Goal: Ask a question

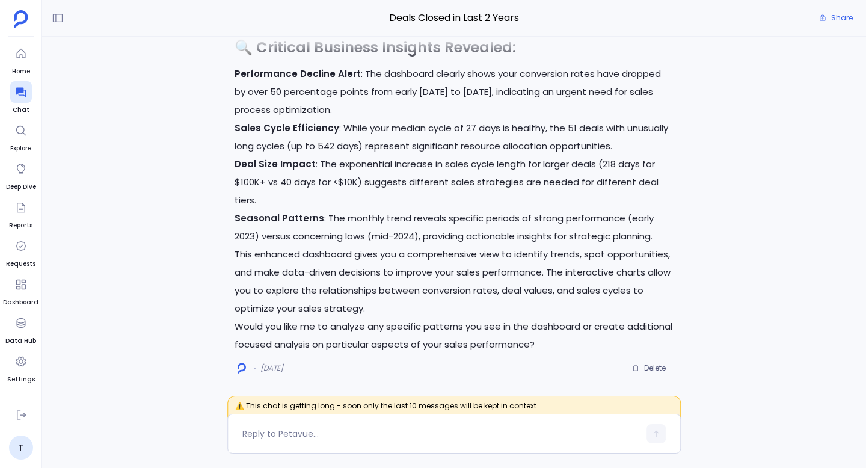
click at [649, 182] on p "Deal Size Impact : The exponential increase in sales cycle length for larger de…" at bounding box center [453, 182] width 439 height 54
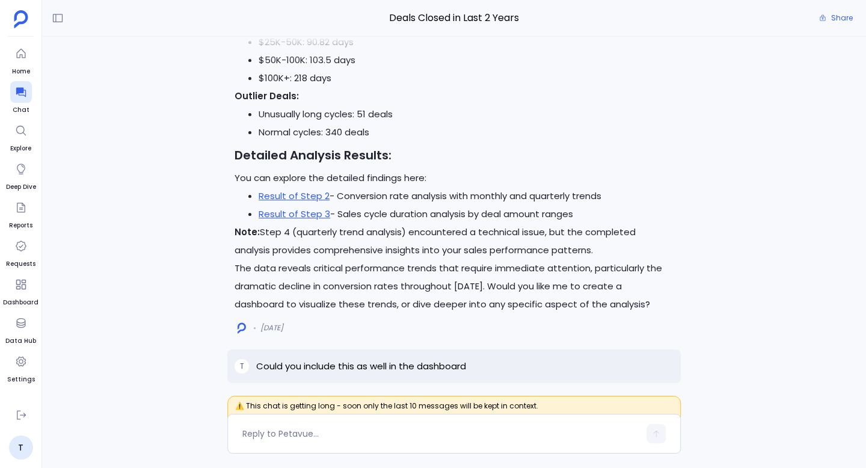
scroll to position [-915, 0]
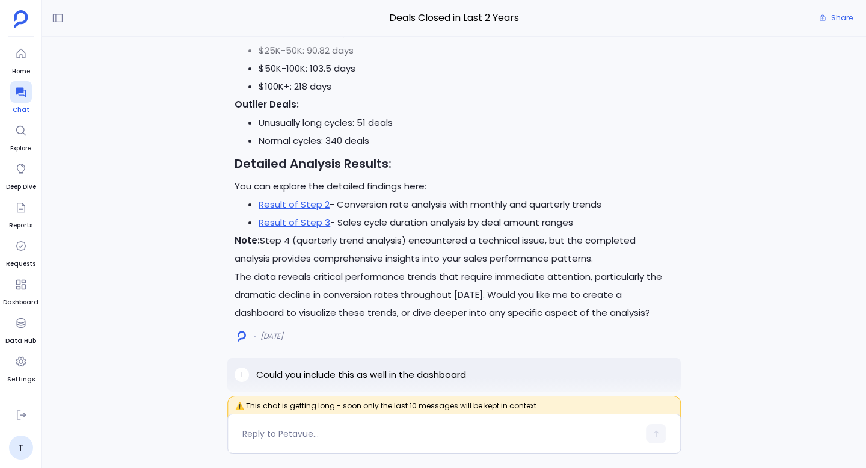
click at [19, 94] on icon at bounding box center [21, 92] width 12 height 12
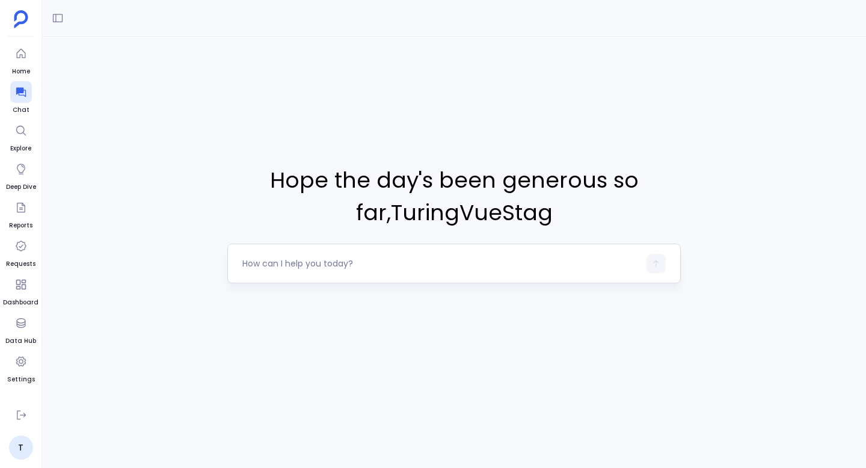
click at [305, 263] on textarea at bounding box center [440, 263] width 397 height 12
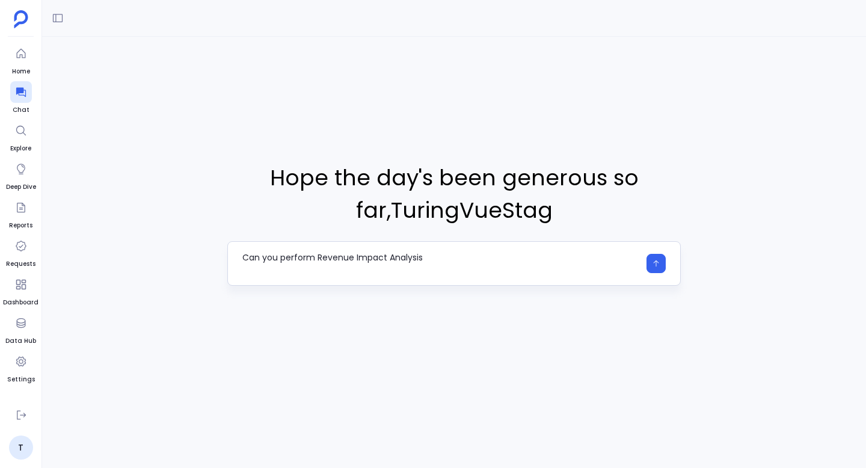
type textarea "Can you perform Revenue Impact Analysis"
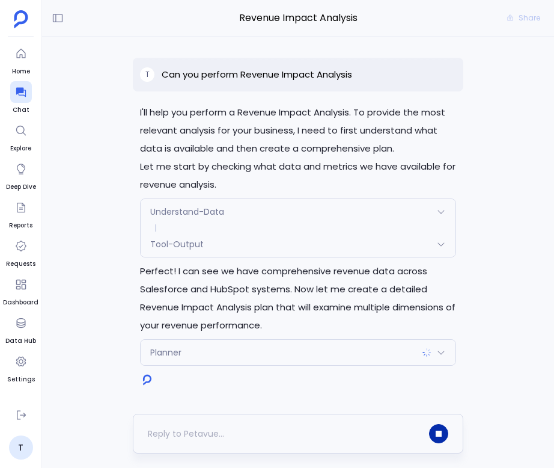
click at [438, 434] on icon "button" at bounding box center [439, 433] width 6 height 6
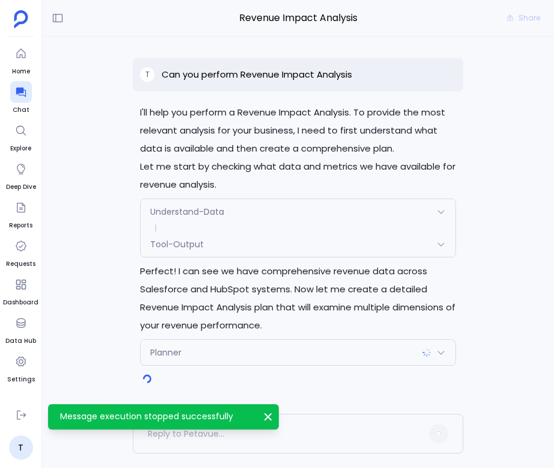
scroll to position [-3, 0]
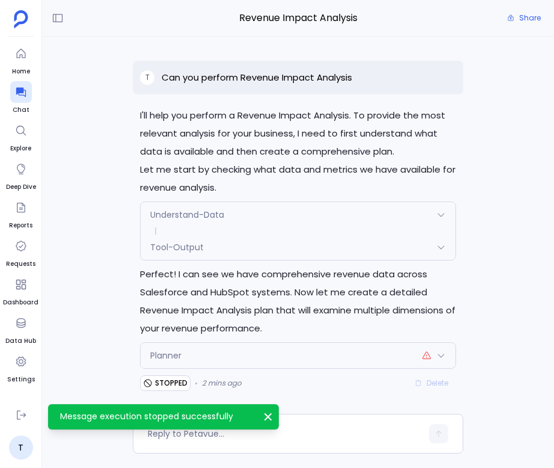
click at [309, 75] on p "Can you perform Revenue Impact Analysis" at bounding box center [257, 77] width 191 height 14
copy p "Can you perform Revenue Impact Analysis"
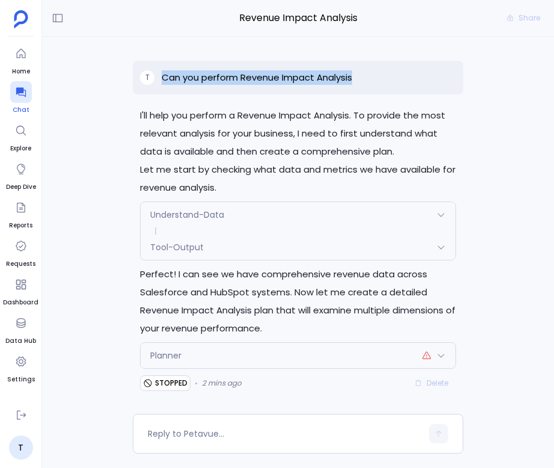
click at [19, 94] on icon at bounding box center [21, 93] width 10 height 10
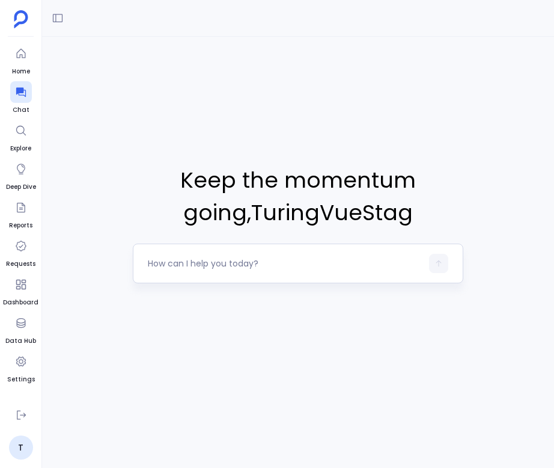
click at [296, 262] on textarea at bounding box center [285, 263] width 274 height 12
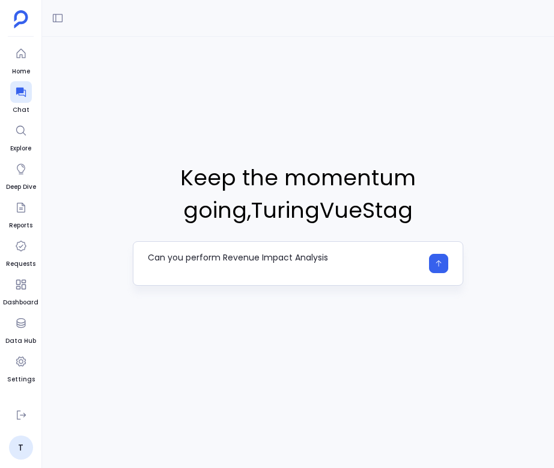
type textarea "Can you perform Revenue Impact Analysis"
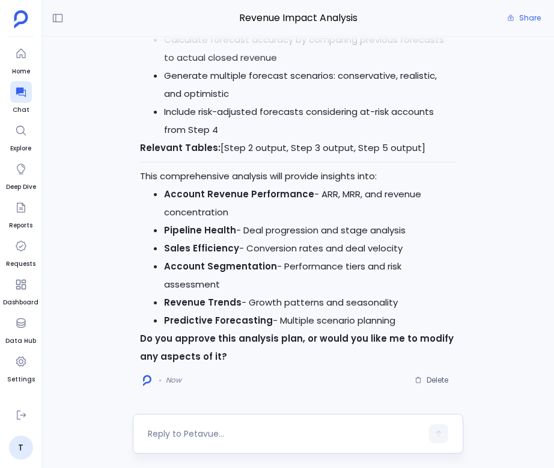
click at [246, 432] on textarea at bounding box center [285, 433] width 274 height 12
type textarea "yes"
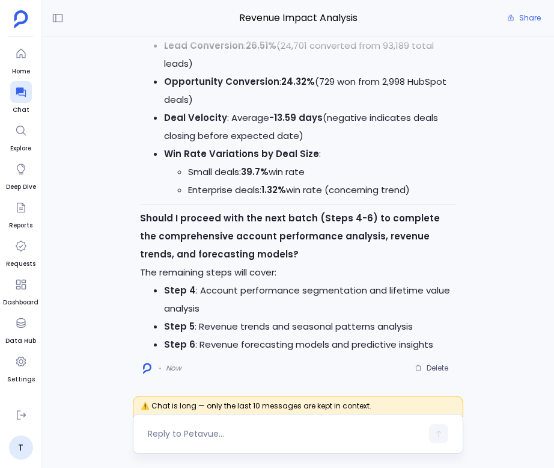
click at [221, 429] on textarea at bounding box center [285, 433] width 274 height 12
type textarea "yes"
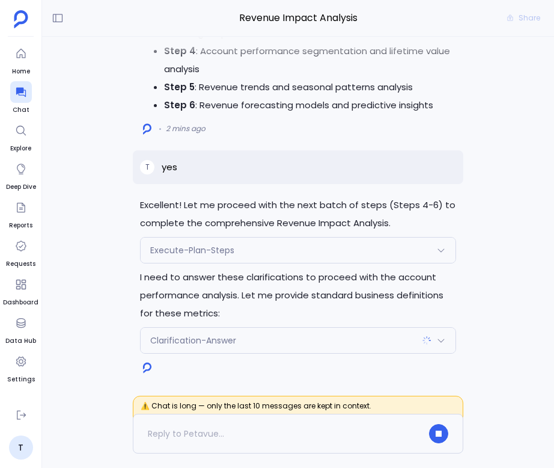
click at [215, 346] on span "Clarification-Answer" at bounding box center [193, 340] width 86 height 12
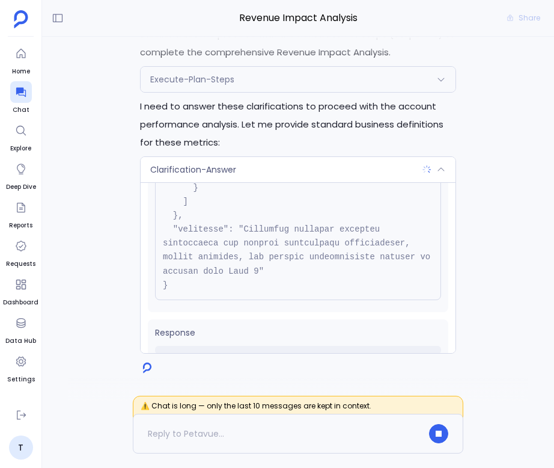
scroll to position [817, 0]
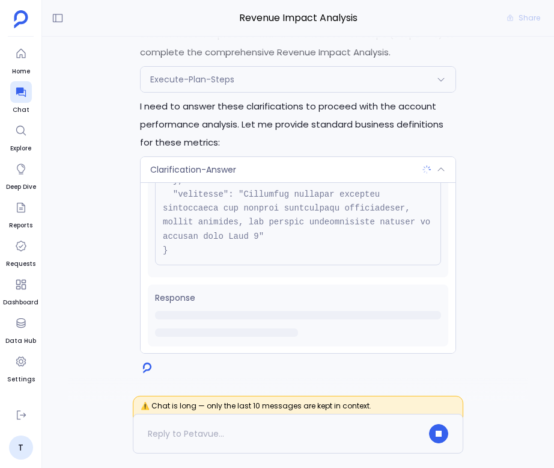
click at [243, 165] on div "Clarification-Answer" at bounding box center [298, 169] width 315 height 25
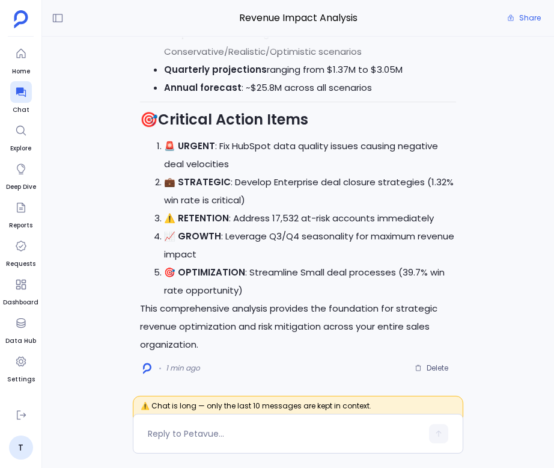
click at [329, 309] on p "This comprehensive analysis provides the foundation for strategic revenue optim…" at bounding box center [298, 326] width 316 height 54
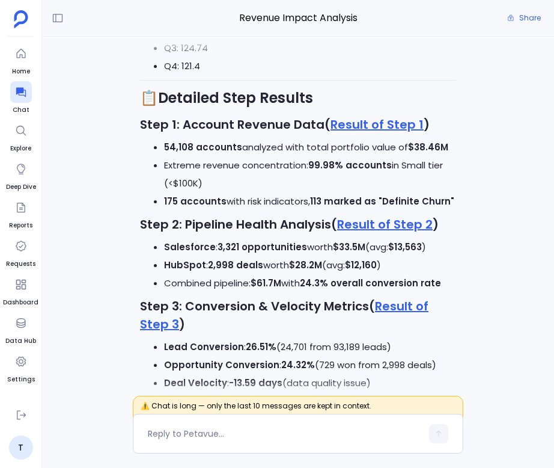
scroll to position [-696, 0]
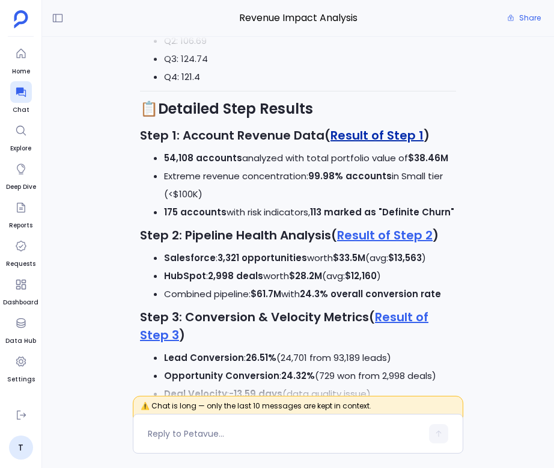
click at [376, 144] on link "Result of Step 1" at bounding box center [377, 135] width 93 height 17
click at [369, 244] on link "Result of Step 2" at bounding box center [385, 235] width 96 height 17
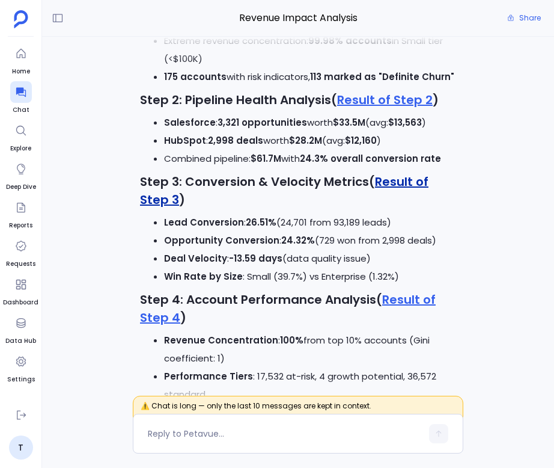
scroll to position [-549, 0]
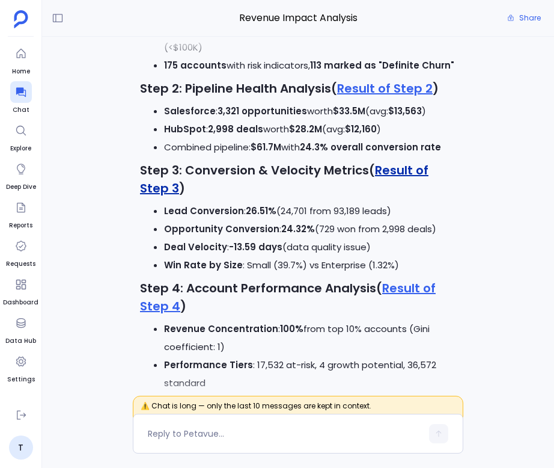
click at [400, 197] on link "Result of Step 3" at bounding box center [284, 179] width 289 height 35
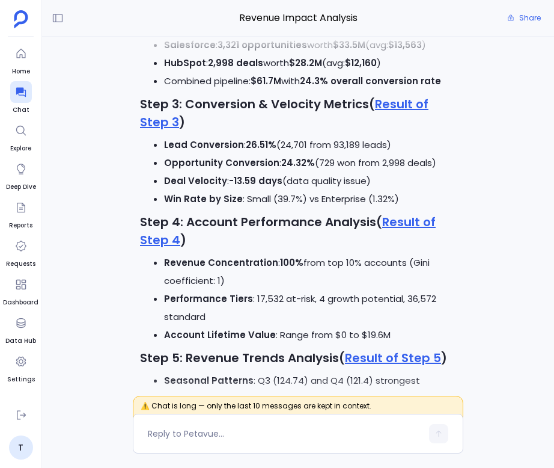
scroll to position [-388, 0]
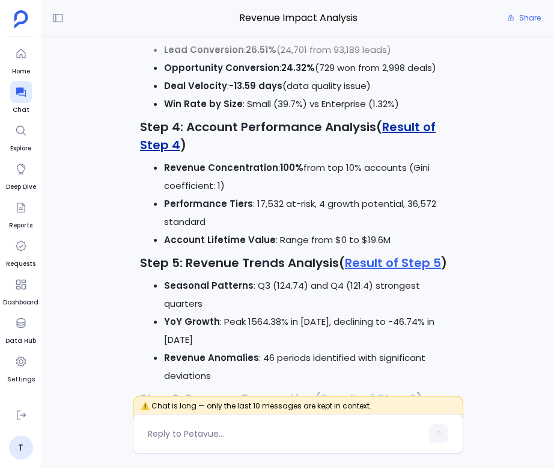
click at [397, 153] on link "Result of Step 4" at bounding box center [288, 135] width 296 height 35
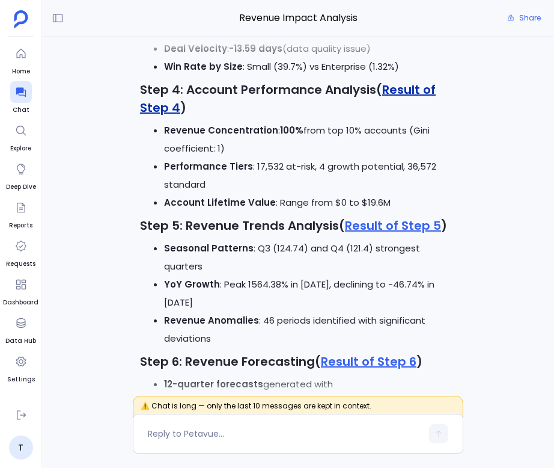
scroll to position [-340, 0]
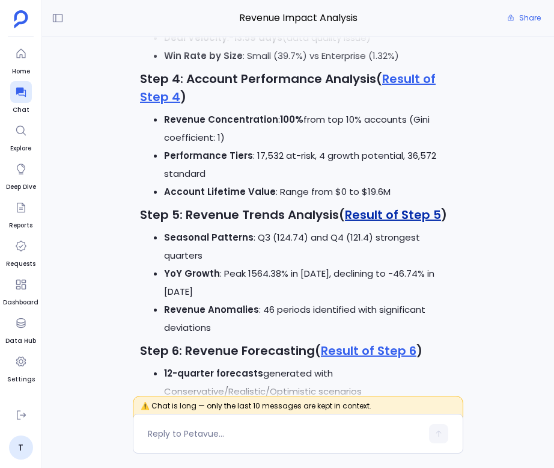
click at [408, 223] on link "Result of Step 5" at bounding box center [393, 214] width 96 height 17
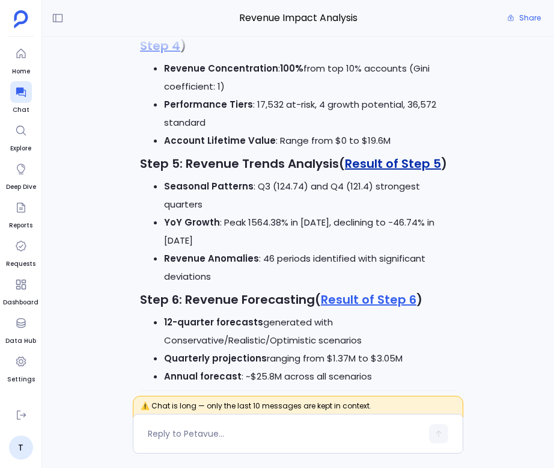
scroll to position [-259, 0]
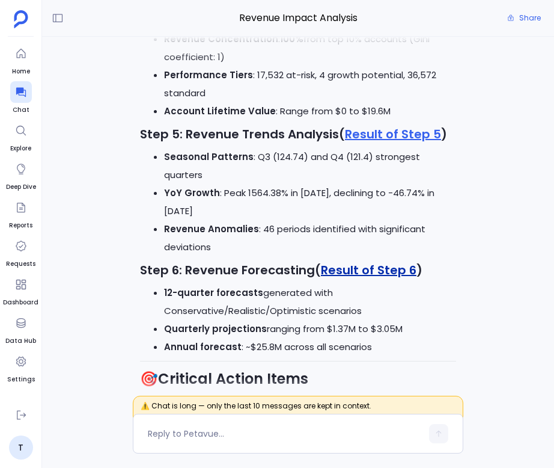
click at [396, 269] on link "Result of Step 6" at bounding box center [369, 270] width 96 height 17
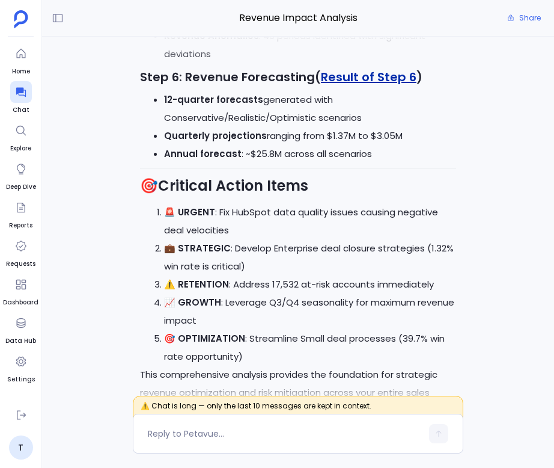
scroll to position [0, 0]
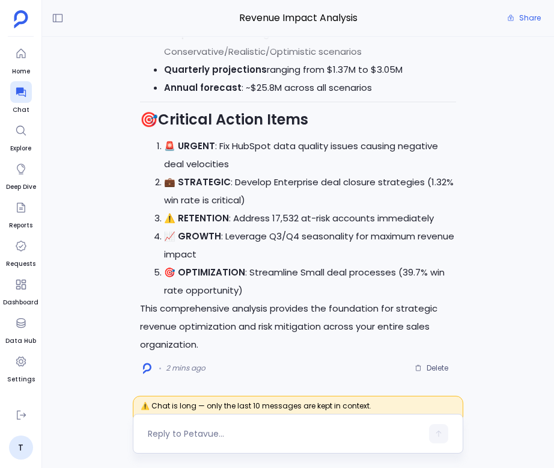
click at [277, 435] on textarea at bounding box center [285, 433] width 274 height 12
type textarea "generate a html dashboard for this"
click at [333, 438] on textarea "generate a html dashboard for this" at bounding box center [285, 433] width 274 height 12
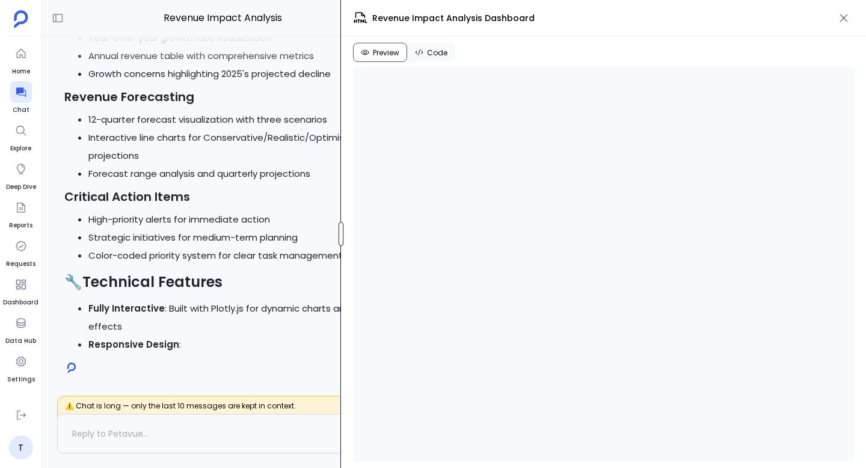
click at [339, 233] on div at bounding box center [341, 234] width 5 height 24
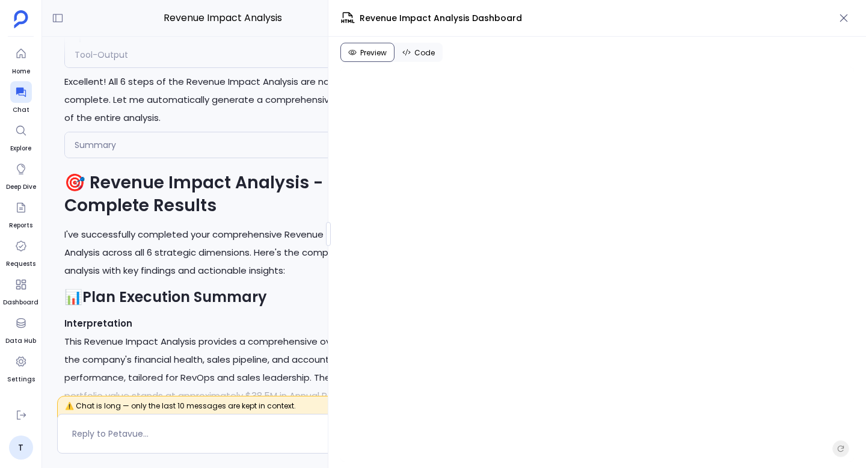
scroll to position [-4322, 0]
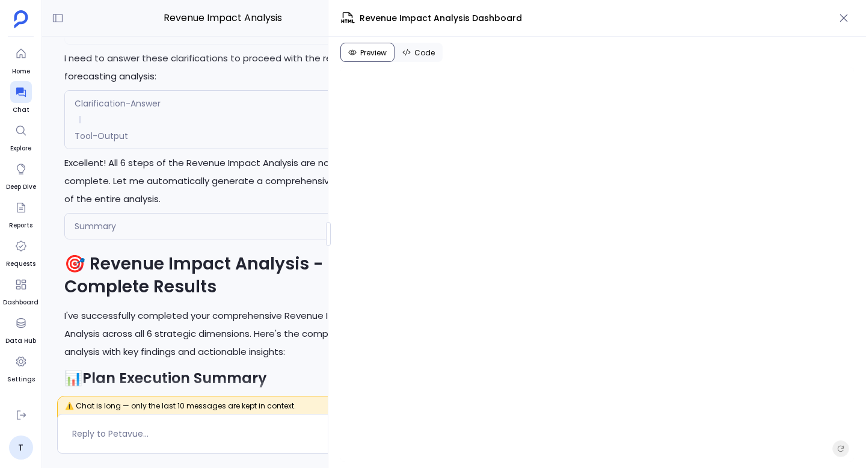
click at [195, 239] on div "Summary" at bounding box center [222, 225] width 315 height 25
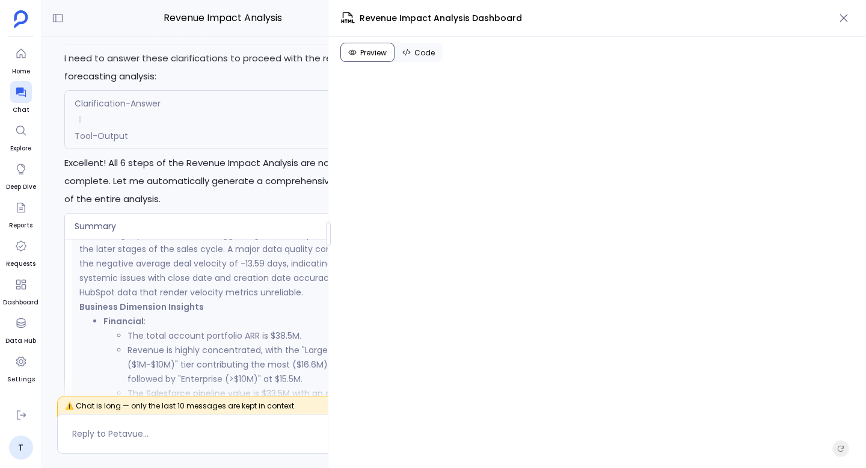
scroll to position [0, 0]
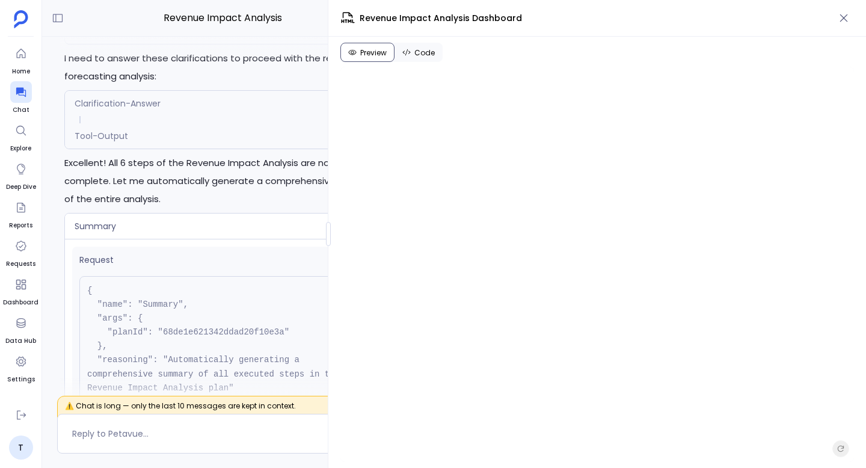
click at [427, 54] on span "Code" at bounding box center [424, 53] width 20 height 10
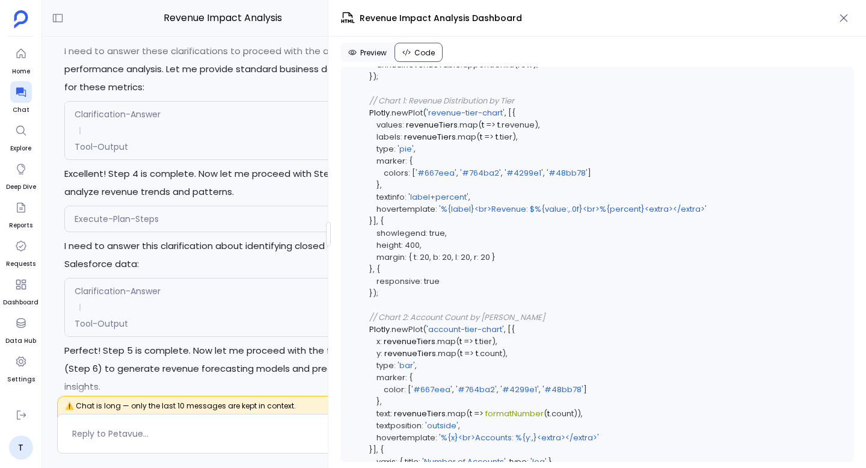
scroll to position [7653, 0]
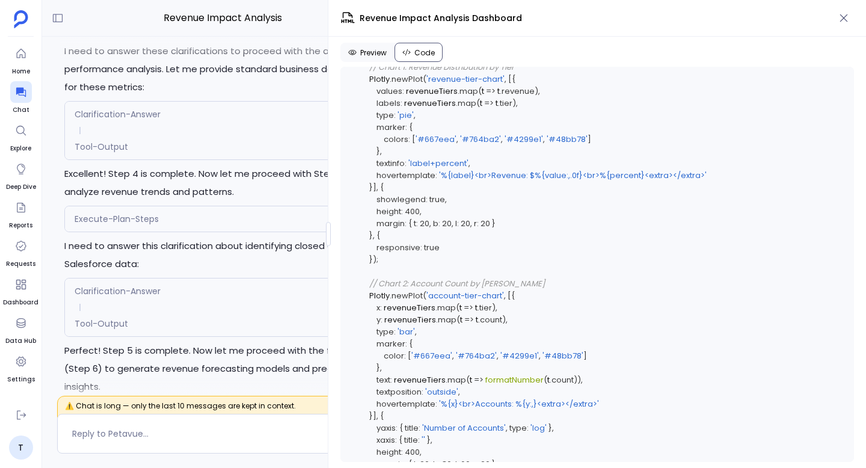
copy span "atRiskAccounts"
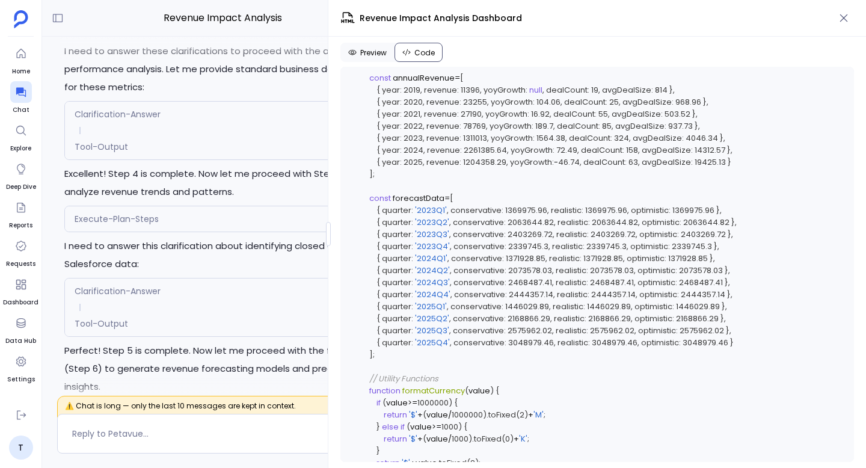
scroll to position [6601, 0]
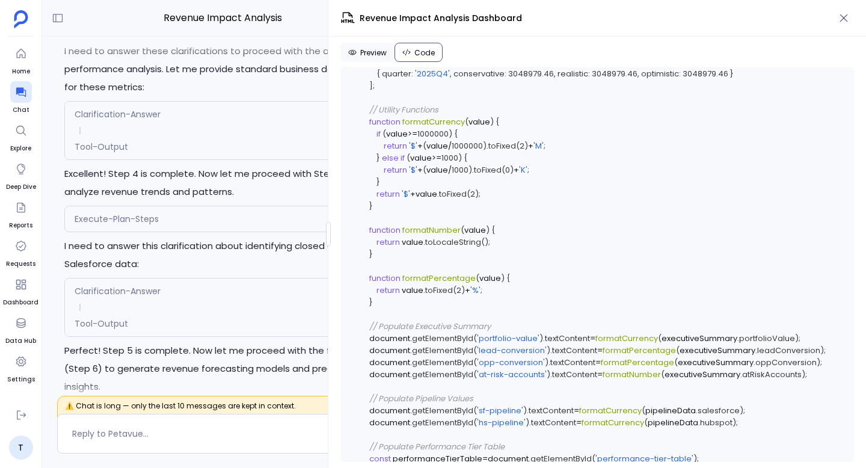
copy span "17532"
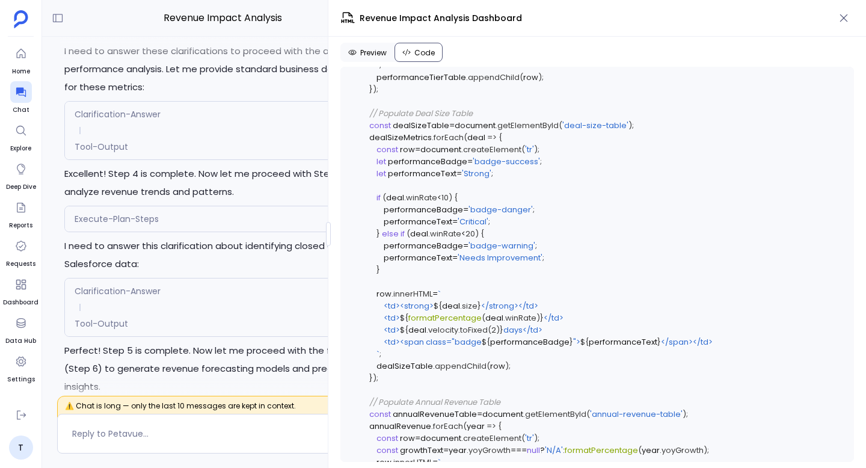
scroll to position [6403, 0]
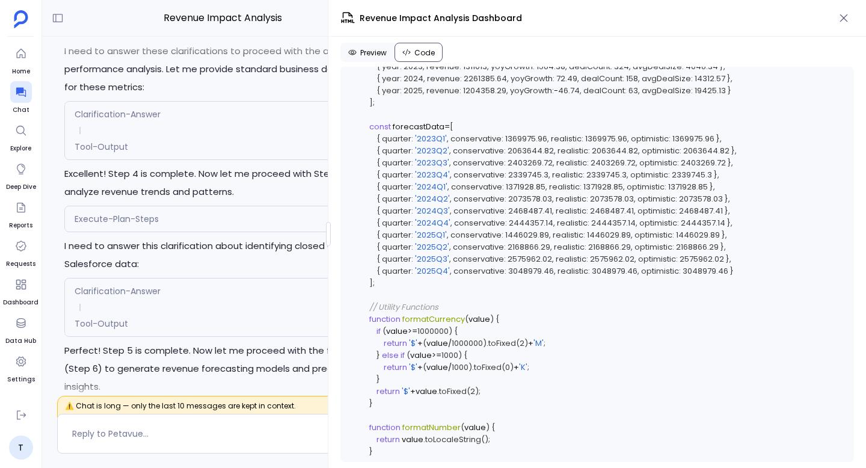
click at [362, 56] on span "Preview" at bounding box center [373, 53] width 26 height 10
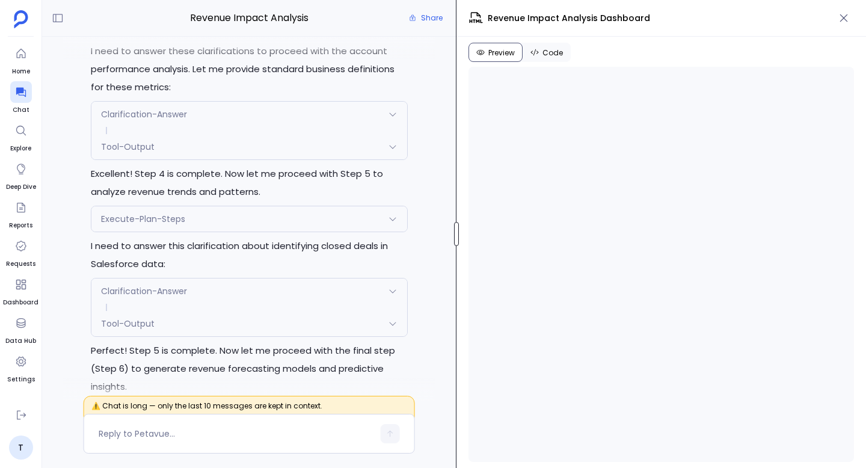
scroll to position [-5060, 0]
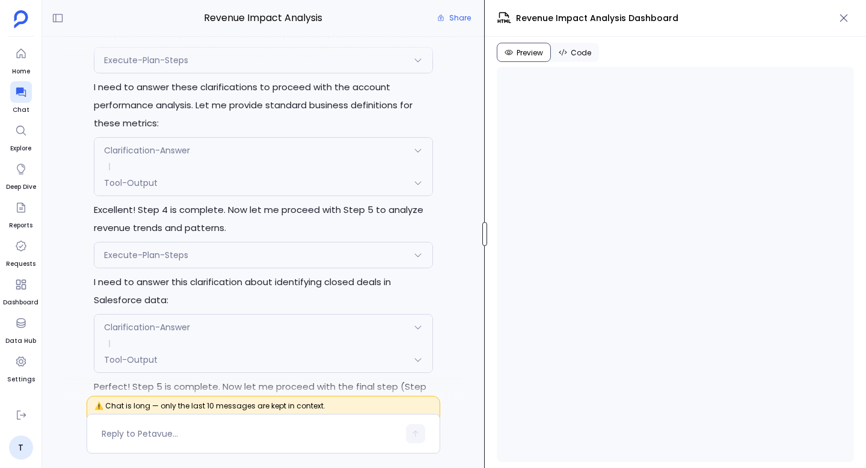
click at [484, 240] on div at bounding box center [484, 234] width 5 height 24
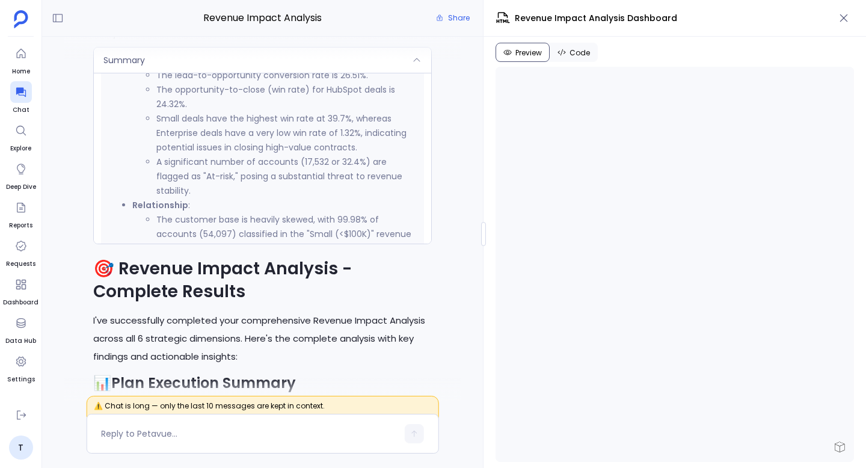
scroll to position [769, 0]
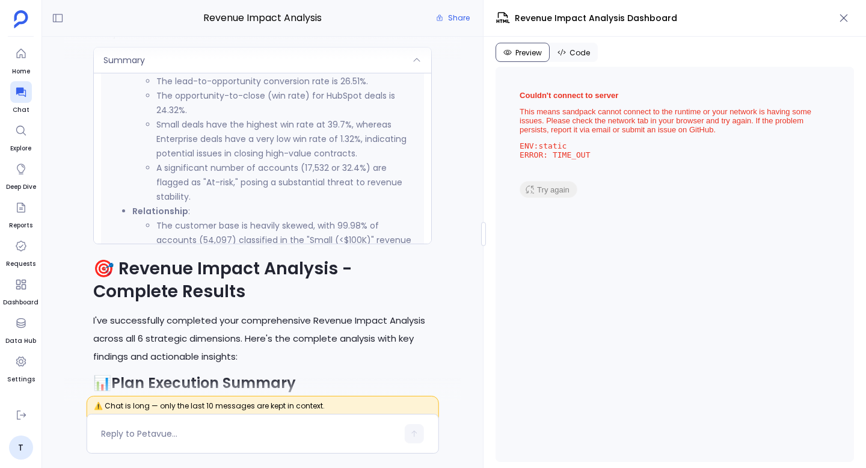
click at [577, 52] on span "Code" at bounding box center [579, 53] width 20 height 10
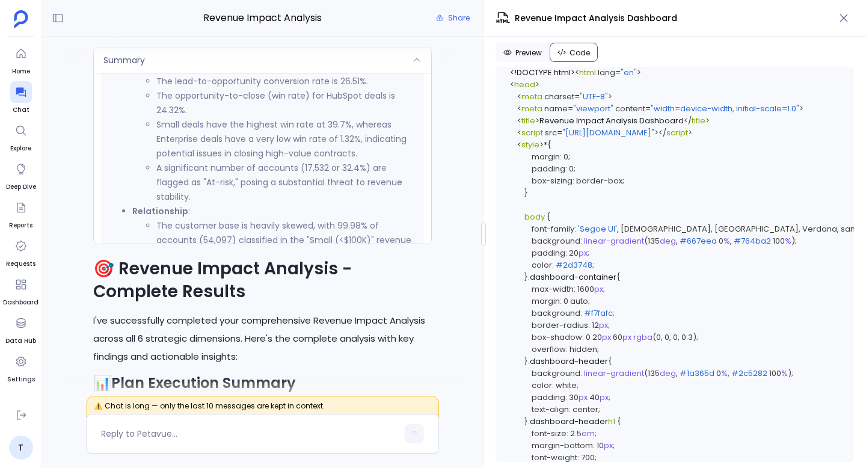
scroll to position [10996, 0]
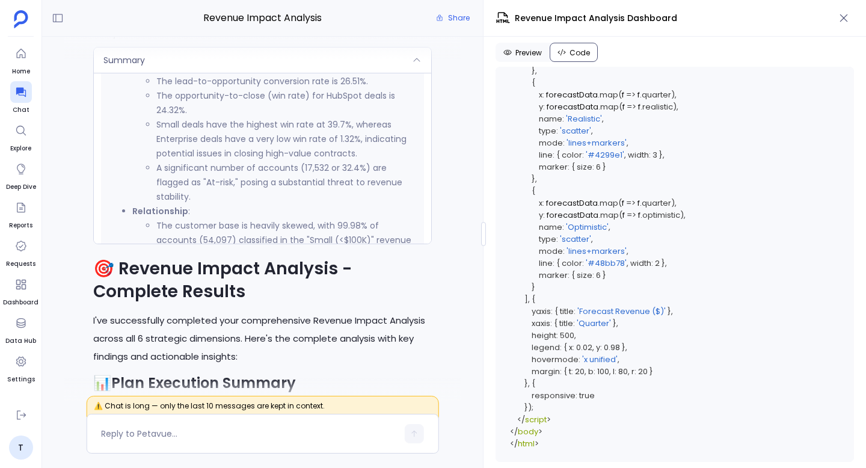
click at [528, 54] on span "Preview" at bounding box center [528, 53] width 26 height 10
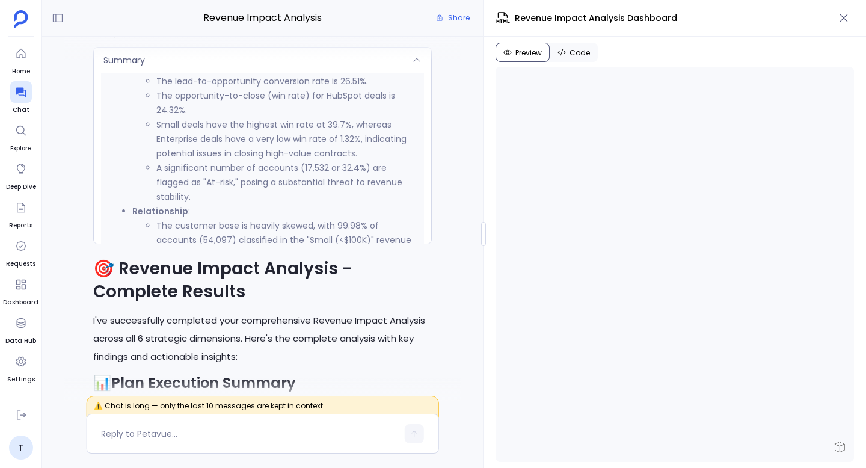
click at [570, 54] on span "Code" at bounding box center [579, 53] width 20 height 10
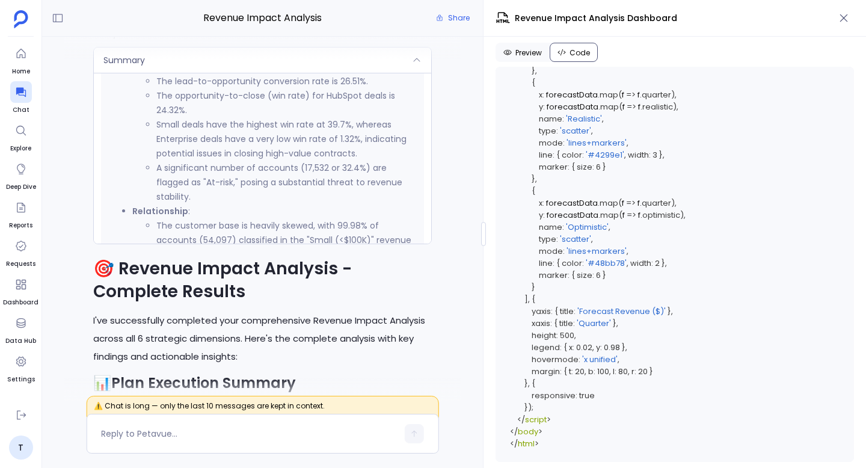
click at [524, 47] on button "Preview" at bounding box center [522, 52] width 54 height 19
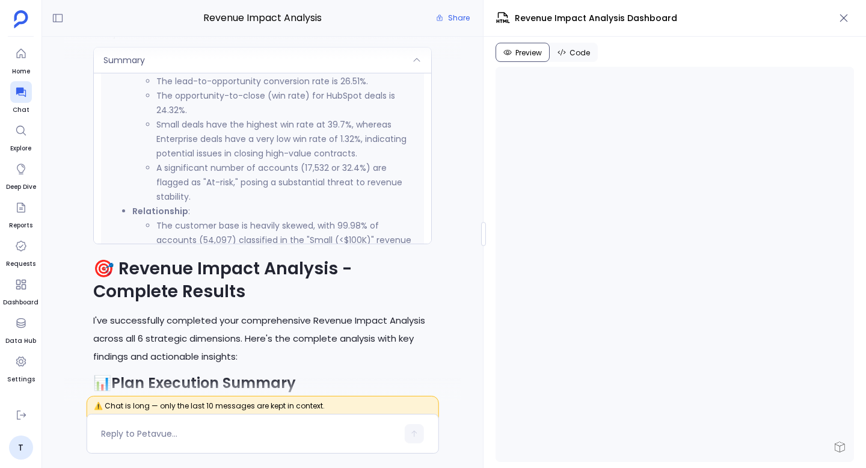
click at [582, 56] on span "Code" at bounding box center [579, 53] width 20 height 10
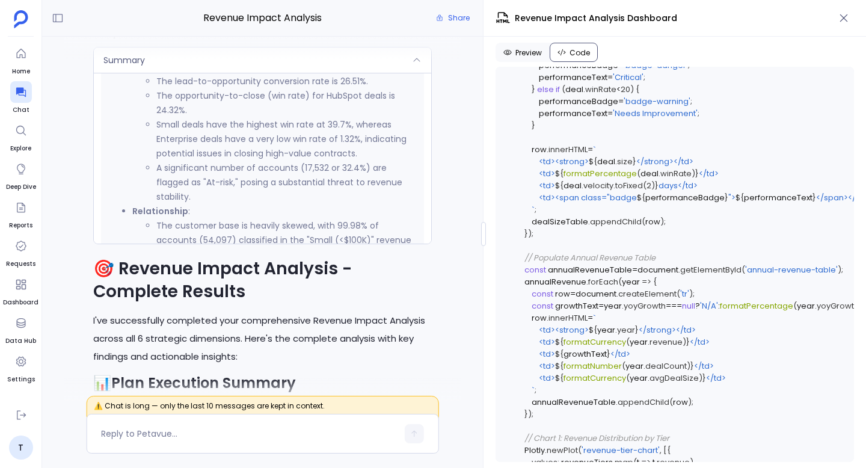
scroll to position [7279, 0]
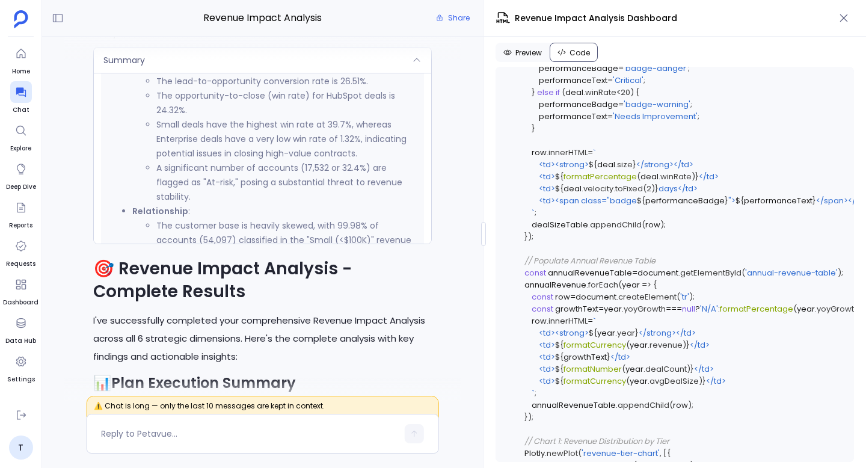
click at [537, 54] on span "Preview" at bounding box center [528, 53] width 26 height 10
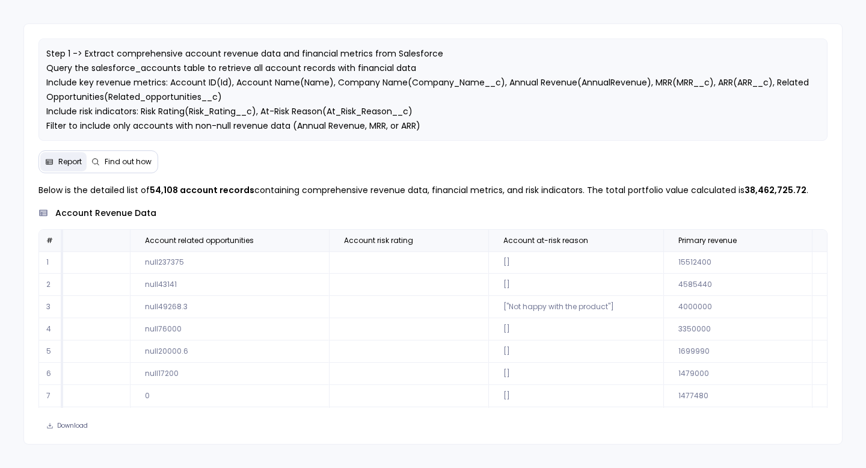
scroll to position [0, 1017]
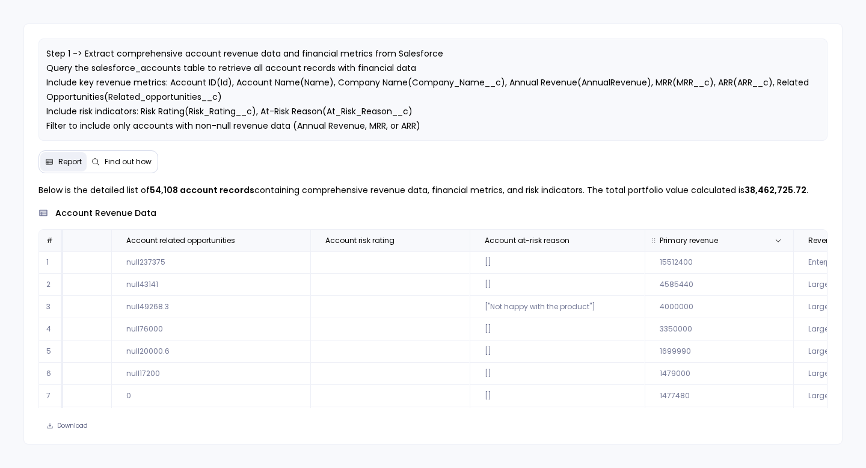
click at [554, 236] on span "Primary revenue" at bounding box center [705, 241] width 111 height 10
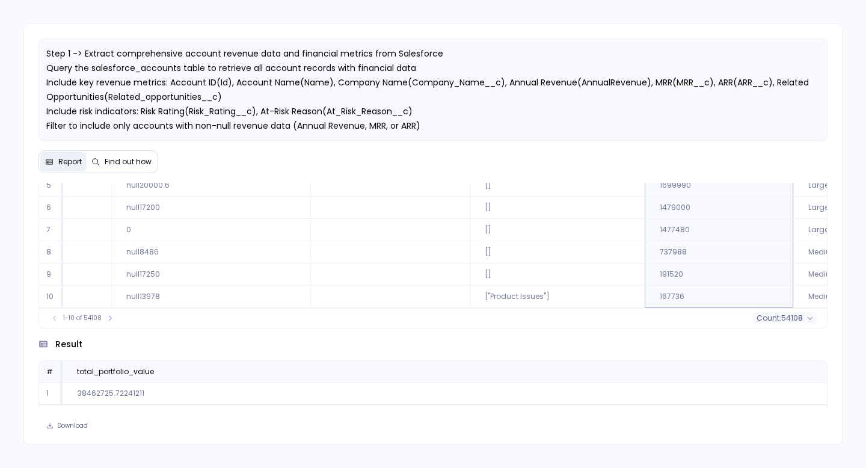
scroll to position [109, 0]
click at [554, 320] on span "54108" at bounding box center [792, 321] width 22 height 10
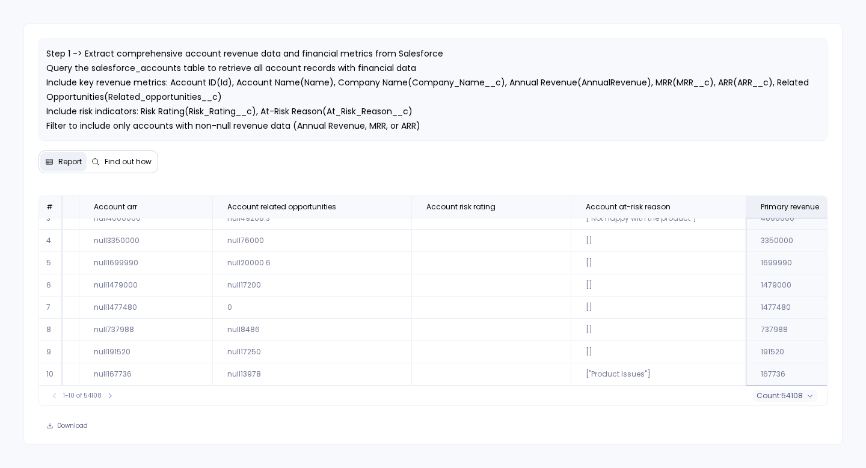
scroll to position [58, 958]
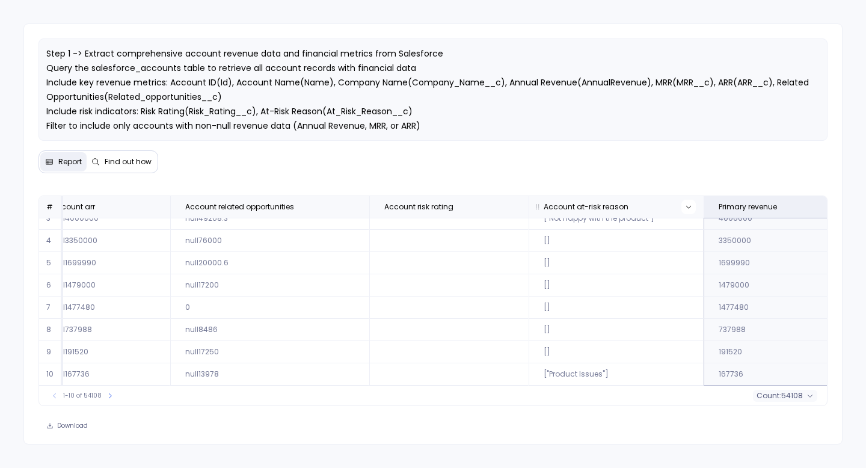
click at [554, 210] on button at bounding box center [688, 207] width 14 height 14
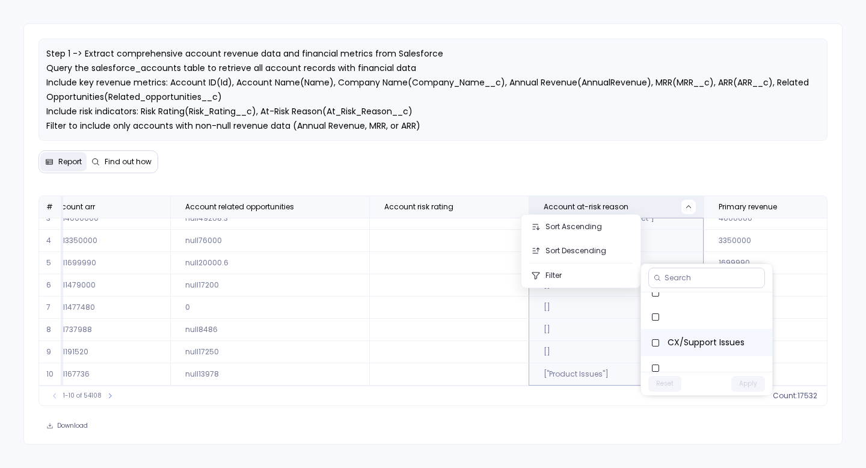
scroll to position [313, 0]
click at [375, 209] on span "Account risk rating" at bounding box center [436, 207] width 122 height 10
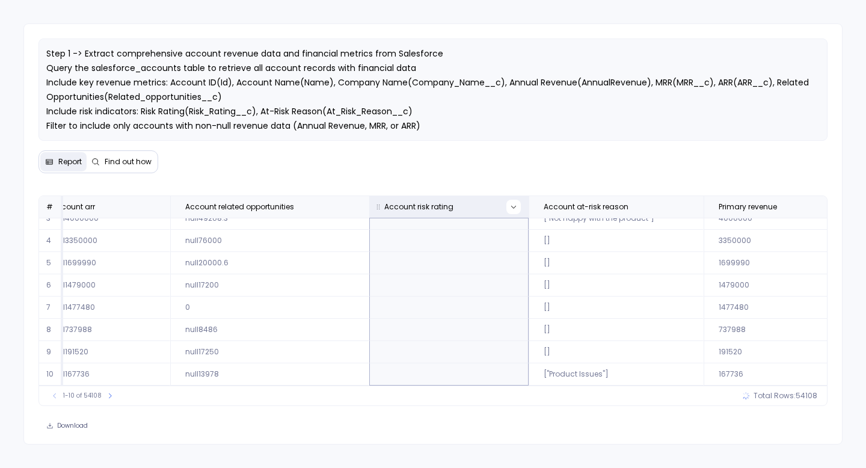
click at [510, 208] on icon at bounding box center [513, 206] width 7 height 7
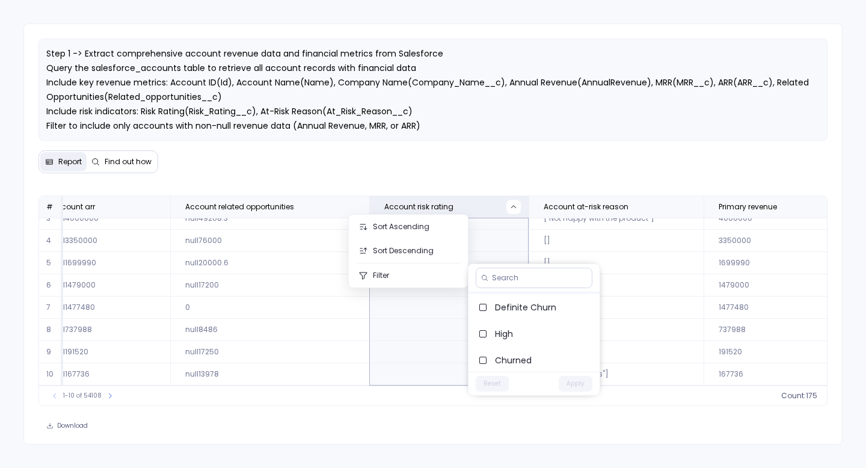
scroll to position [53, 0]
click at [536, 305] on span "Definite Churn" at bounding box center [542, 303] width 95 height 12
click at [554, 385] on button "Apply" at bounding box center [576, 384] width 34 height 16
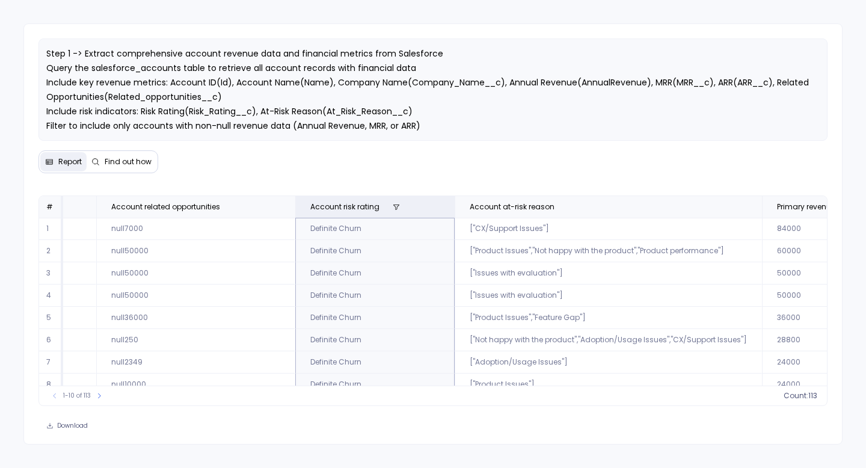
scroll to position [0, 1144]
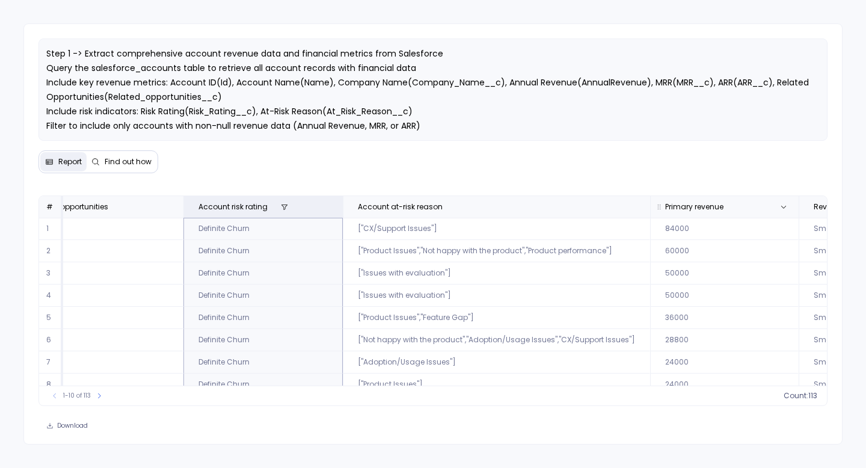
click at [554, 207] on span "Primary revenue" at bounding box center [710, 207] width 111 height 10
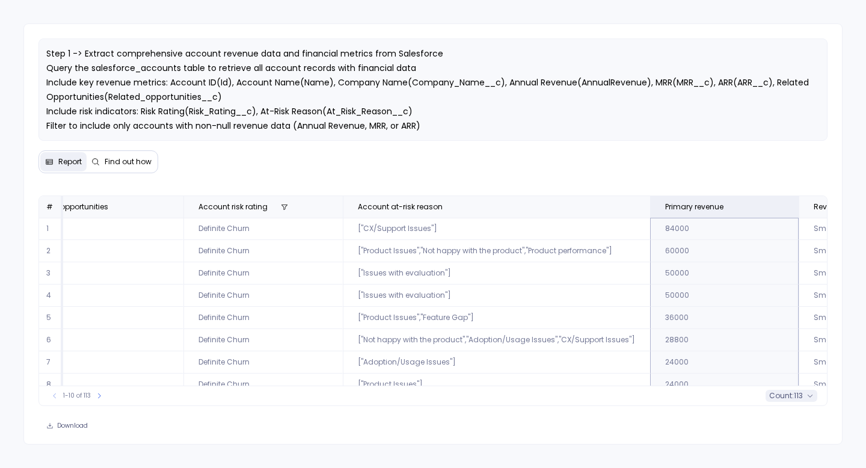
click at [554, 398] on span "113" at bounding box center [798, 396] width 9 height 10
click at [277, 207] on button at bounding box center [284, 207] width 14 height 14
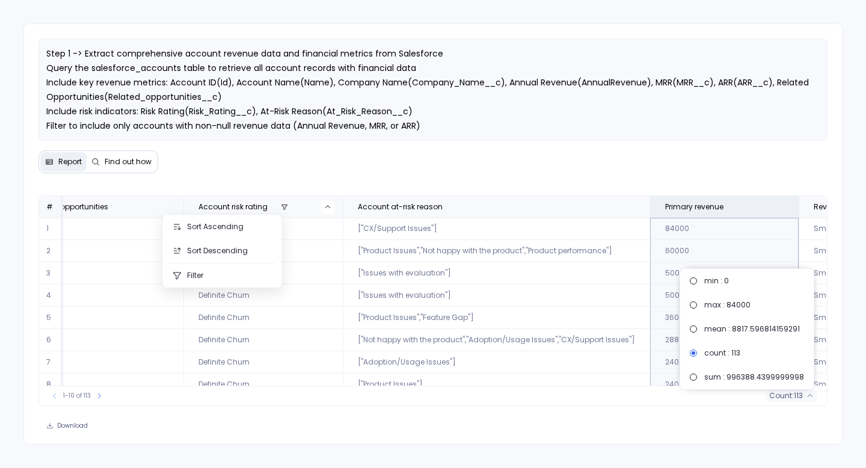
click at [447, 169] on div "Step 1 -> Extract comprehensive account revenue data and financial metrics from…" at bounding box center [432, 233] width 819 height 421
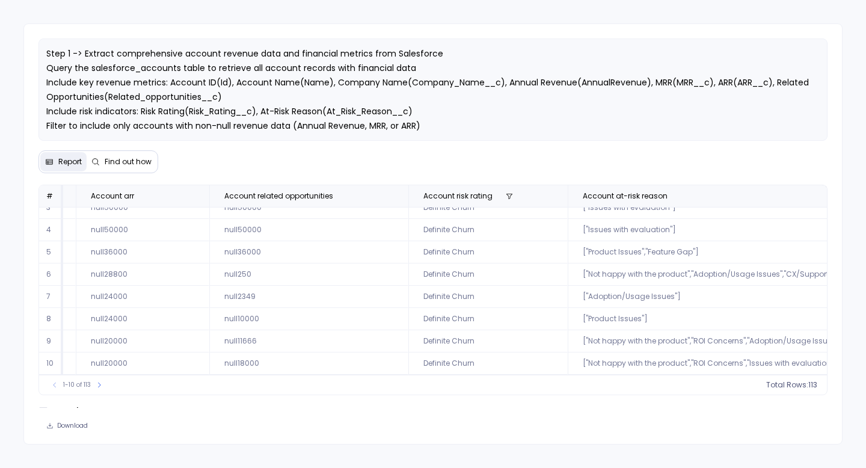
scroll to position [58, 872]
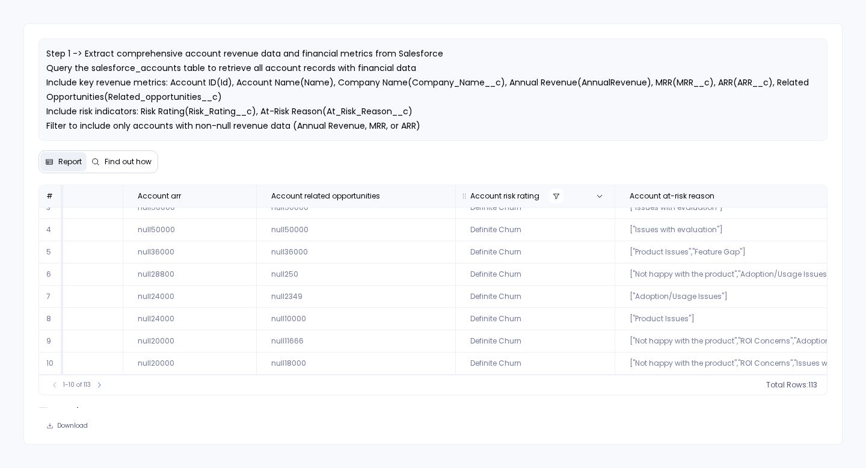
click at [553, 196] on icon at bounding box center [556, 195] width 7 height 7
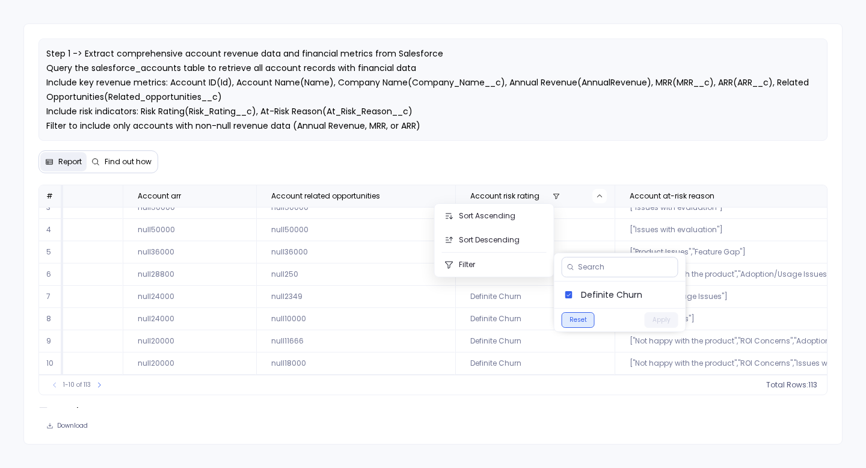
click at [554, 316] on button "Reset" at bounding box center [578, 320] width 33 height 16
click at [554, 318] on button "Apply" at bounding box center [662, 320] width 34 height 16
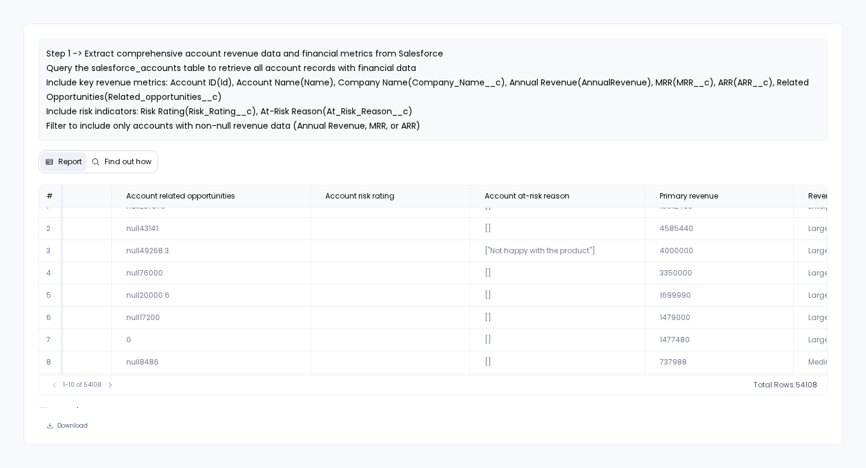
scroll to position [0, 1017]
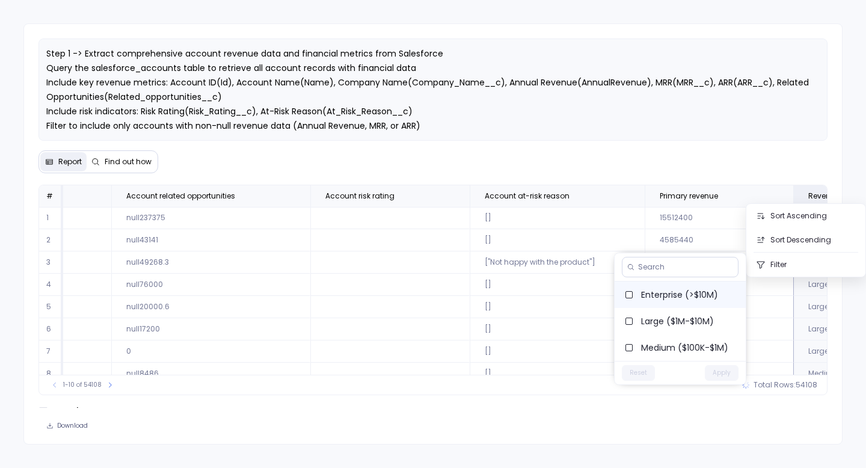
click at [554, 292] on span "Enterprise (>$10M)" at bounding box center [688, 295] width 95 height 12
click at [554, 373] on button "Apply" at bounding box center [722, 373] width 34 height 16
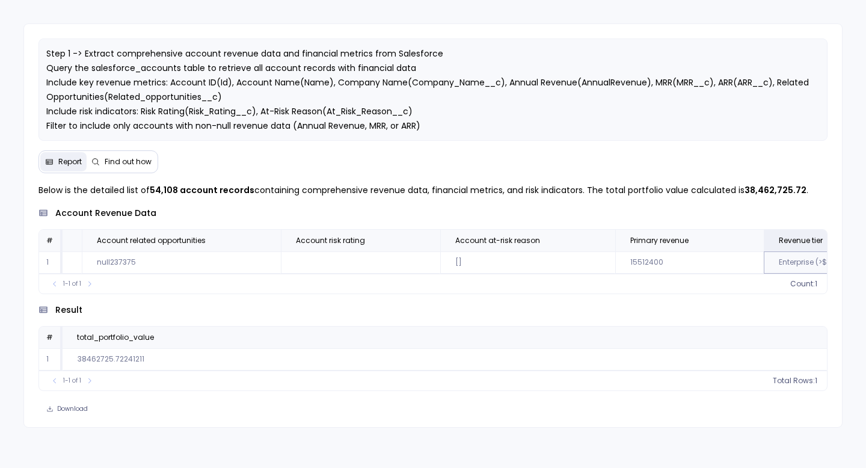
scroll to position [0, 1010]
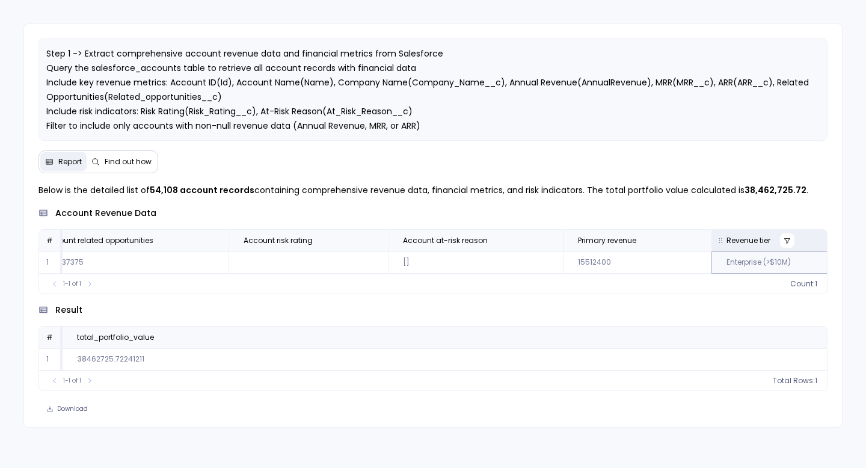
click at [554, 242] on icon at bounding box center [786, 240] width 7 height 7
click at [554, 369] on button "Reset" at bounding box center [638, 365] width 33 height 16
click at [554, 369] on button "Apply" at bounding box center [722, 365] width 34 height 16
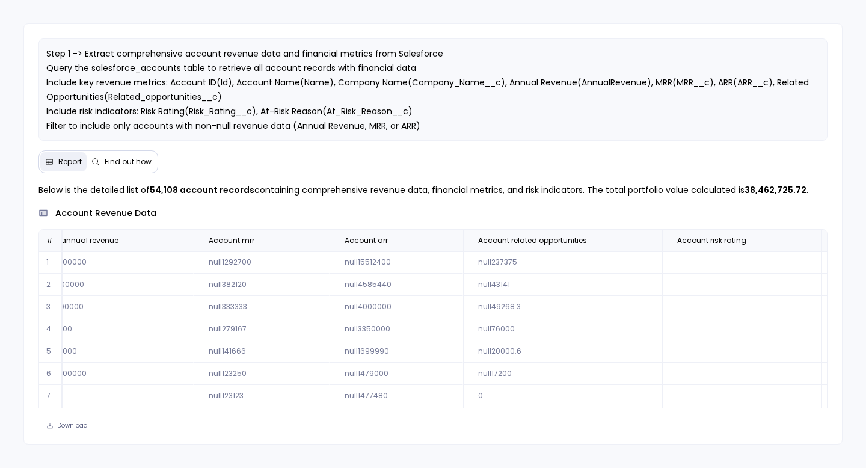
scroll to position [0, 1017]
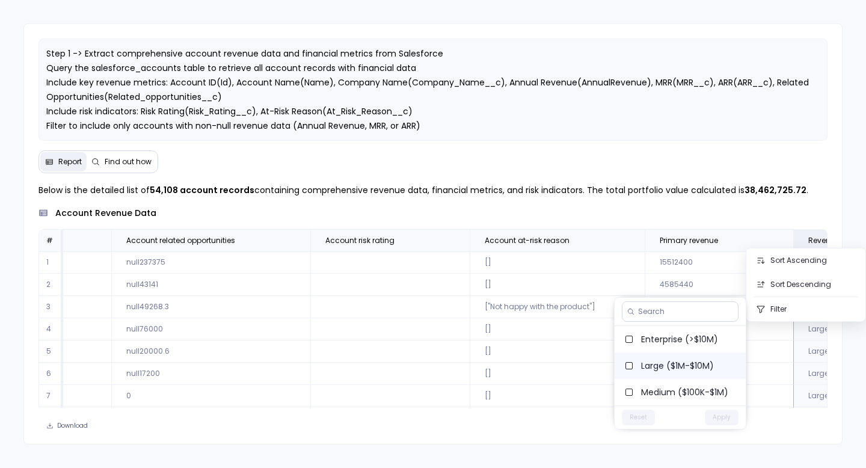
click at [554, 367] on span "Large ($1M-$10M)" at bounding box center [688, 366] width 95 height 12
click at [554, 420] on button "Apply" at bounding box center [722, 417] width 34 height 16
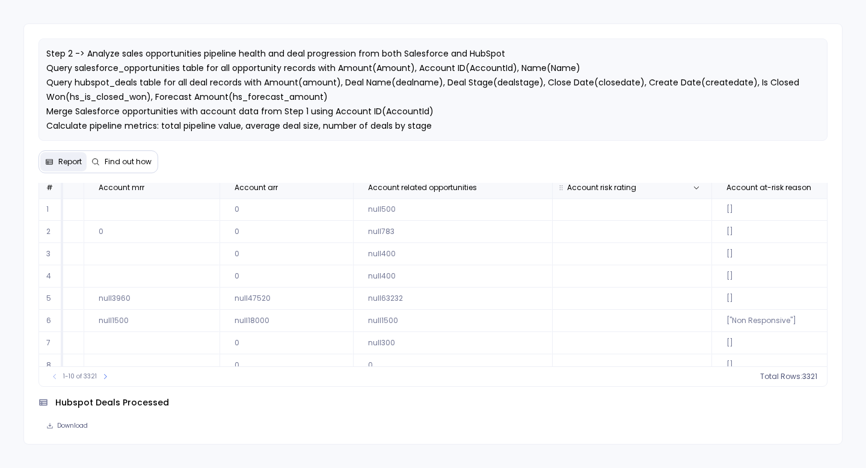
scroll to position [58, 1341]
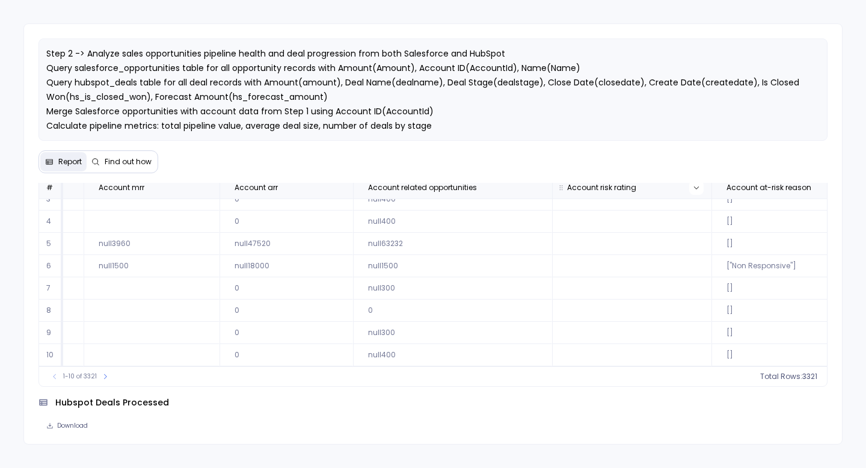
click at [554, 190] on icon at bounding box center [696, 187] width 7 height 7
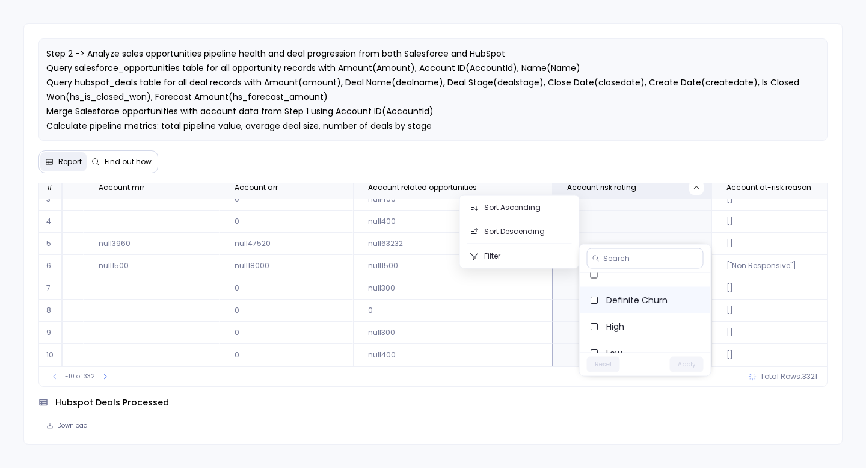
scroll to position [26, 0]
click at [554, 310] on span "High" at bounding box center [653, 310] width 95 height 12
click at [554, 288] on span "Definite Churn" at bounding box center [653, 284] width 95 height 12
click at [554, 364] on button "Apply" at bounding box center [687, 365] width 34 height 16
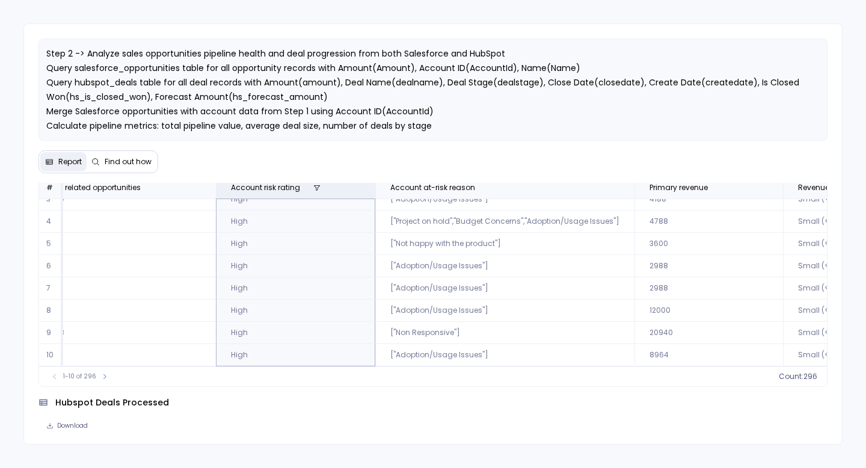
scroll to position [58, 1590]
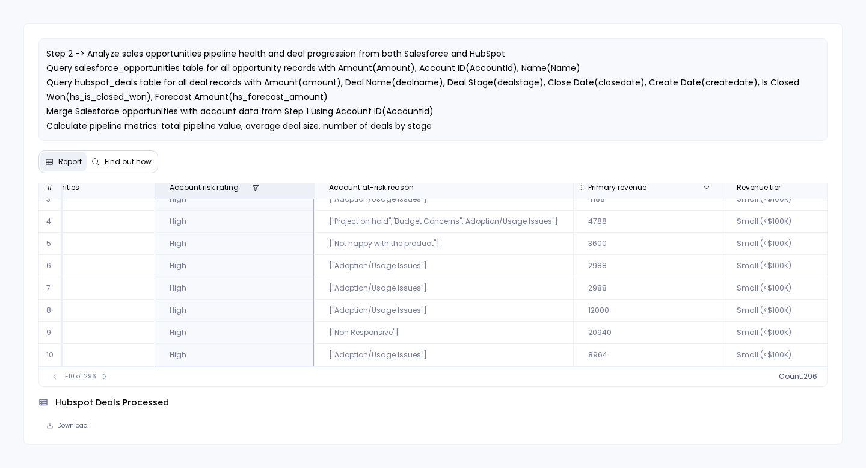
click at [554, 187] on span "Primary revenue" at bounding box center [633, 188] width 111 height 10
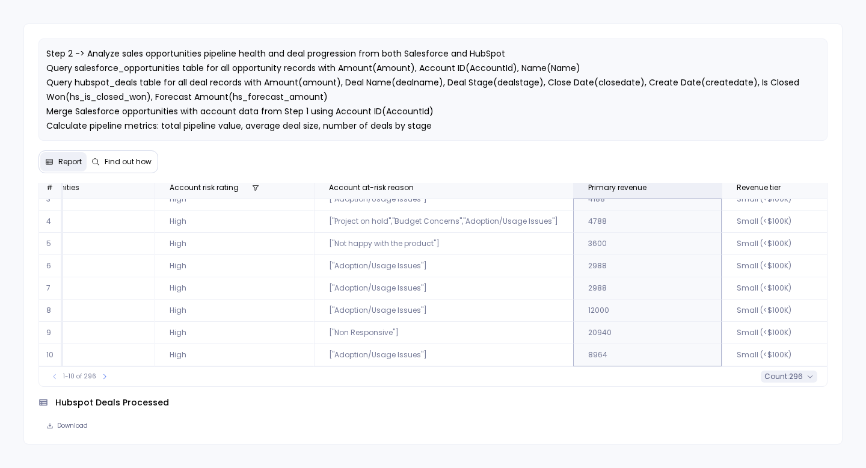
click at [554, 377] on span "count :" at bounding box center [776, 377] width 25 height 10
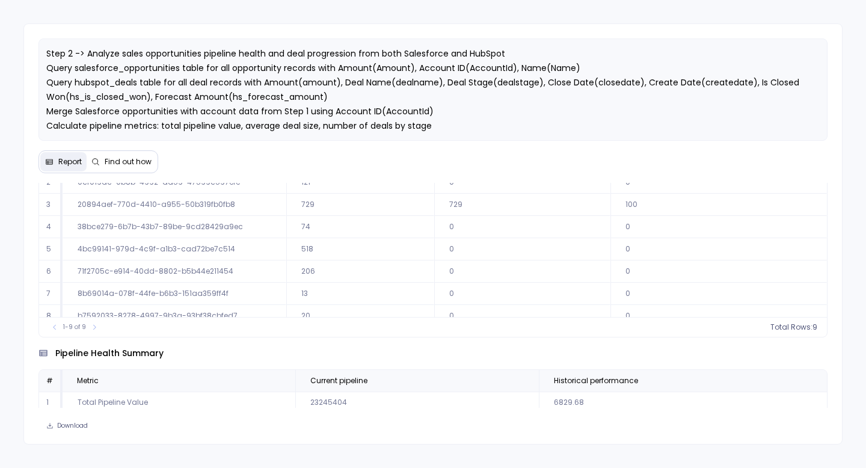
scroll to position [1279, 0]
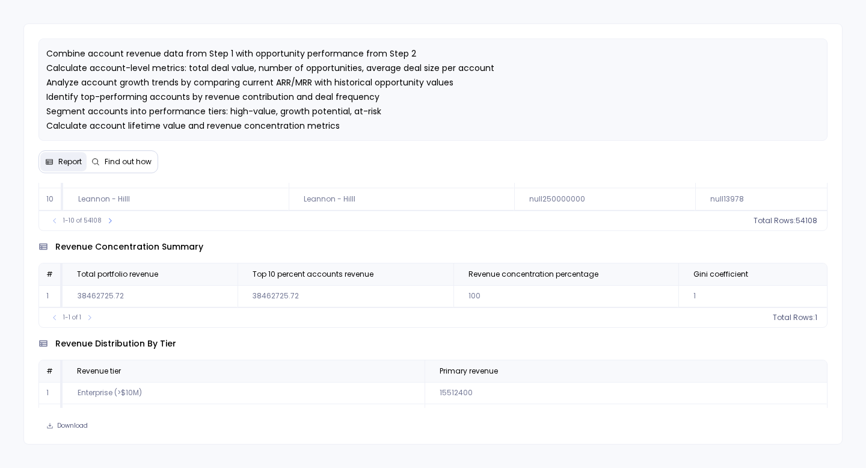
scroll to position [321, 0]
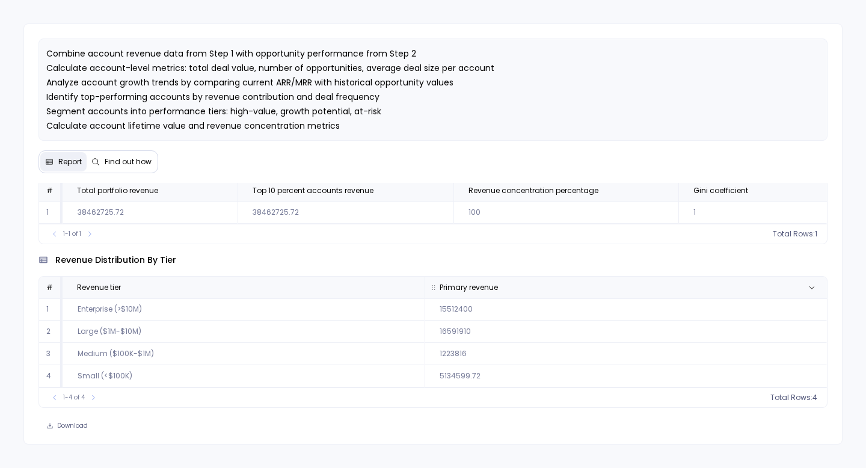
click at [465, 288] on span "Primary revenue" at bounding box center [469, 288] width 58 height 10
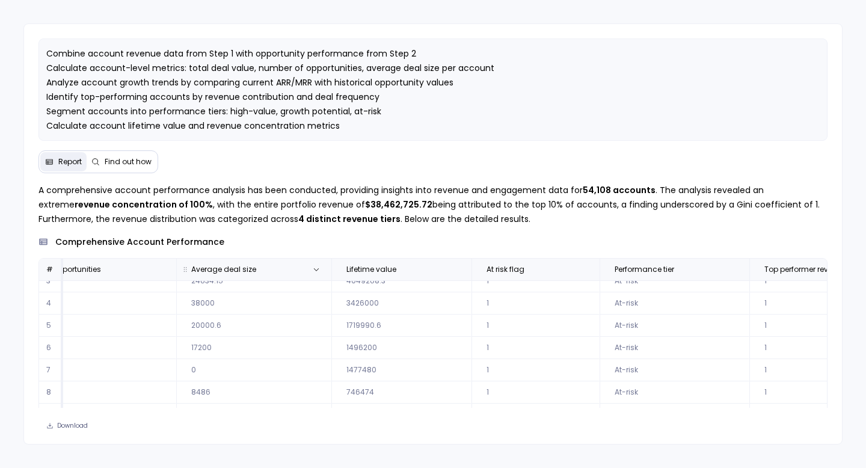
scroll to position [58, 1981]
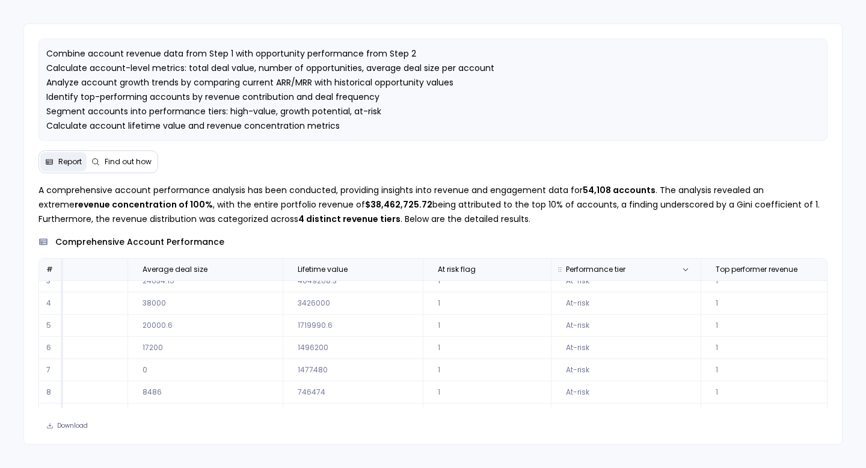
click at [554, 263] on th "Performance tier" at bounding box center [626, 270] width 150 height 22
click at [554, 269] on icon at bounding box center [685, 269] width 7 height 7
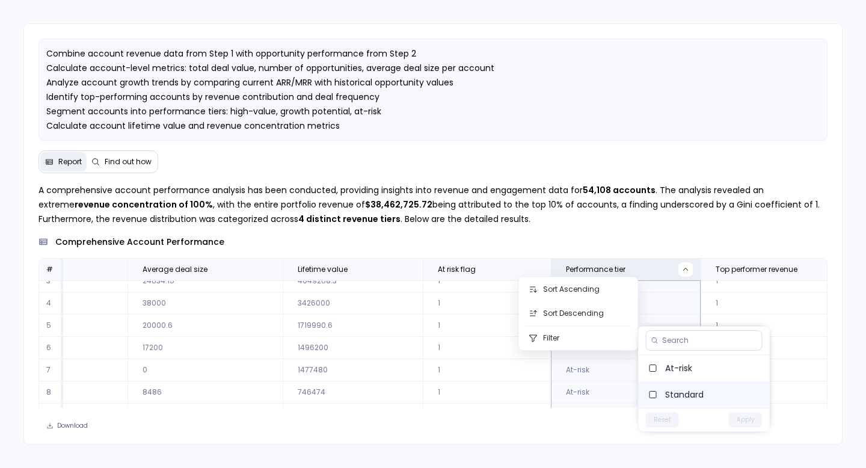
click at [554, 396] on span "Standard" at bounding box center [712, 394] width 95 height 12
click at [554, 418] on button "Apply" at bounding box center [746, 420] width 34 height 16
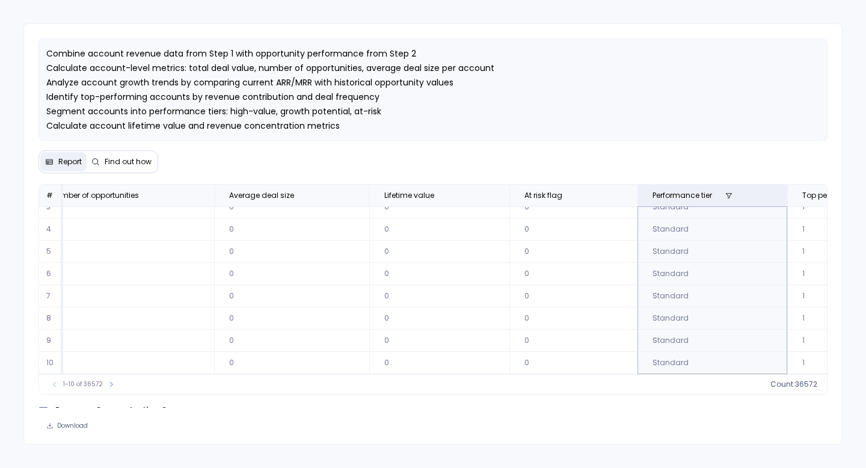
scroll to position [58, 1895]
click at [554, 193] on icon at bounding box center [728, 195] width 7 height 7
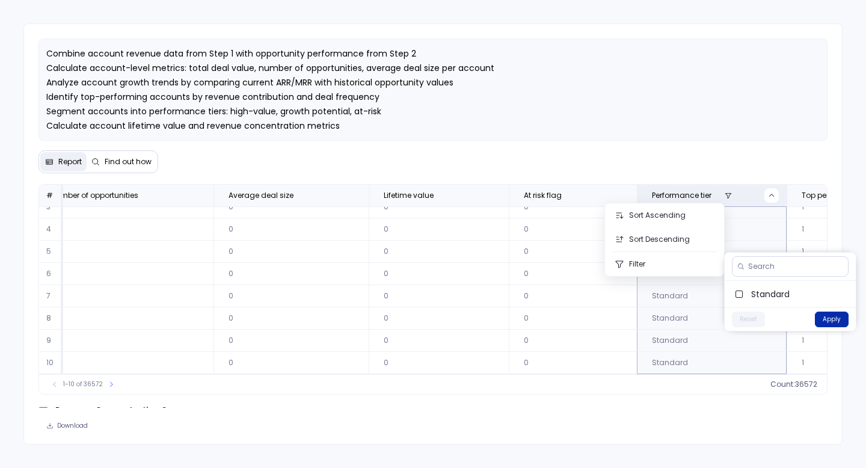
click at [554, 318] on button "Apply" at bounding box center [832, 319] width 34 height 16
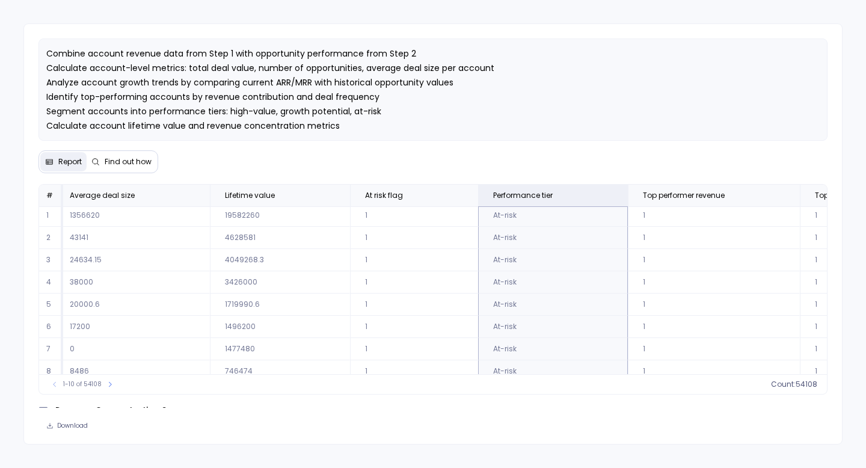
scroll to position [2, 2065]
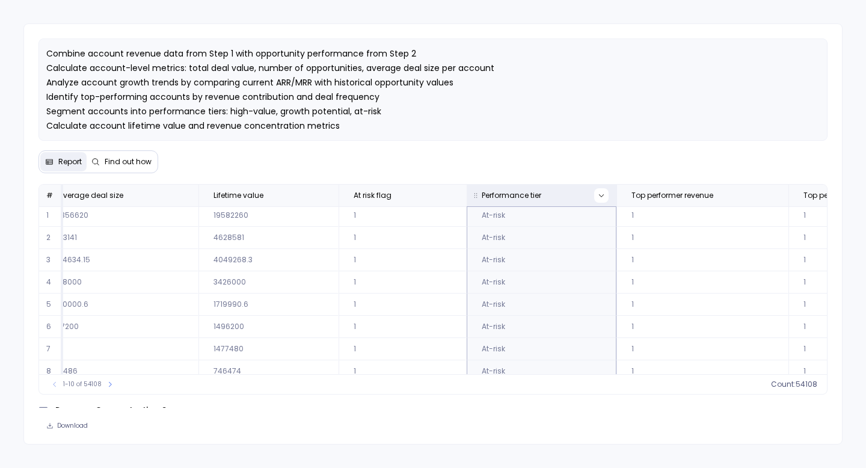
click at [554, 195] on icon at bounding box center [601, 195] width 7 height 7
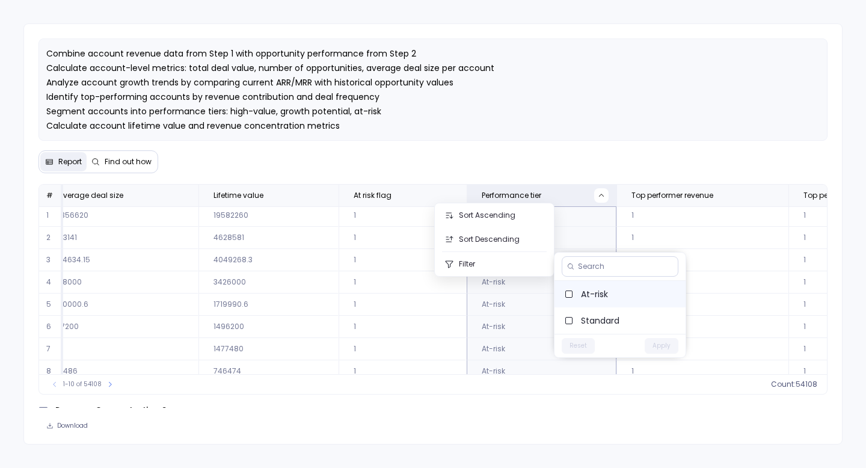
click at [554, 298] on span "At-risk" at bounding box center [628, 294] width 95 height 12
click at [554, 345] on button "Apply" at bounding box center [662, 346] width 34 height 16
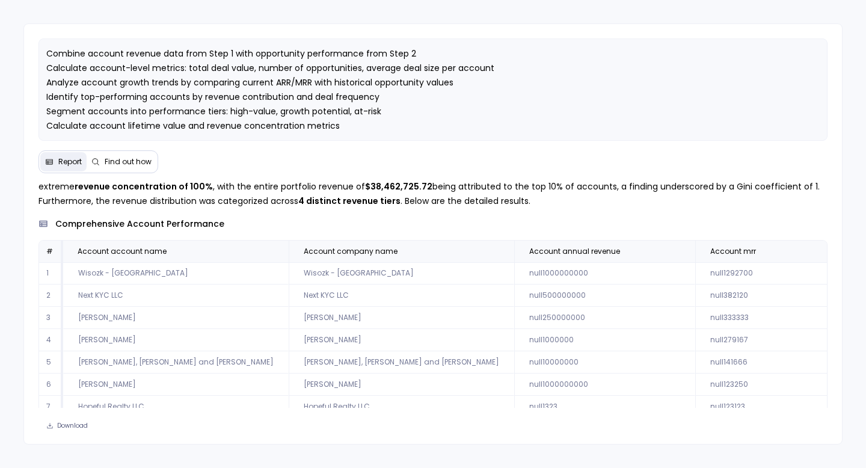
scroll to position [0, 0]
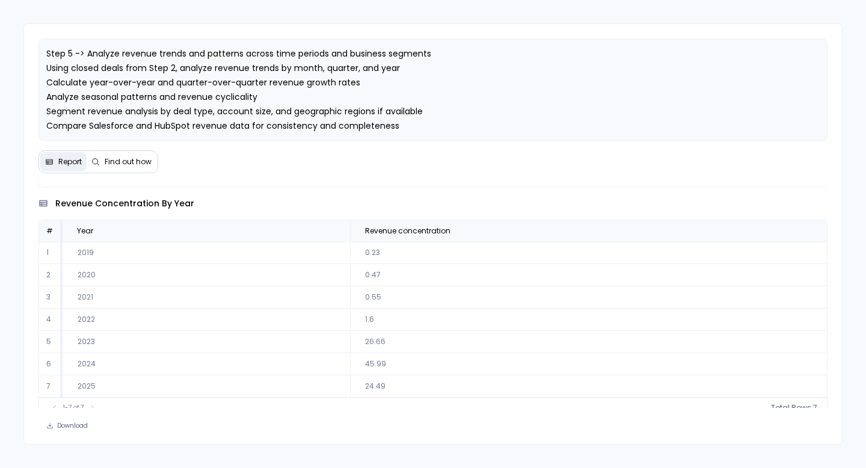
scroll to position [1549, 0]
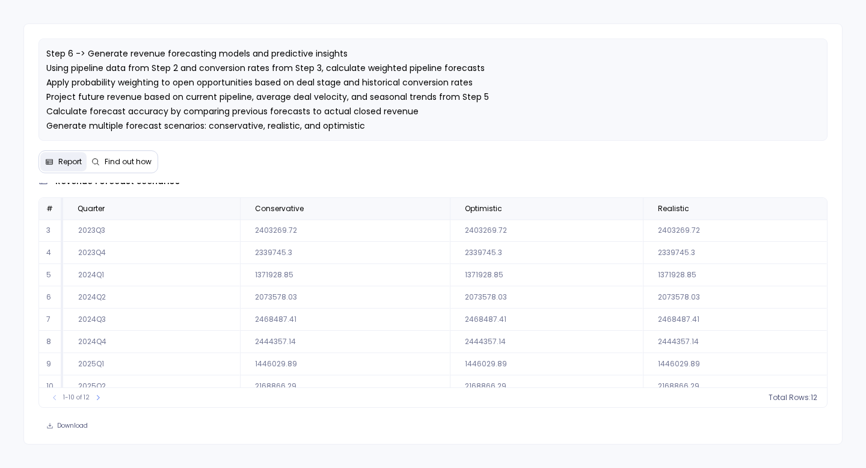
scroll to position [55, 0]
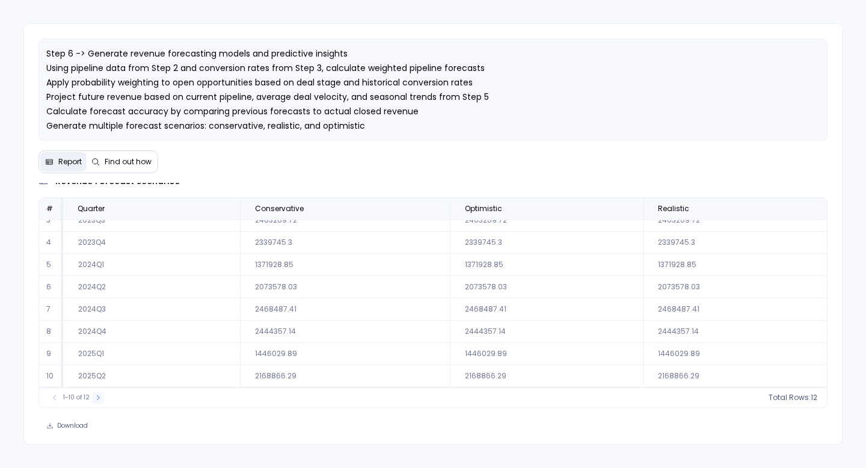
click at [95, 397] on icon at bounding box center [97, 397] width 7 height 7
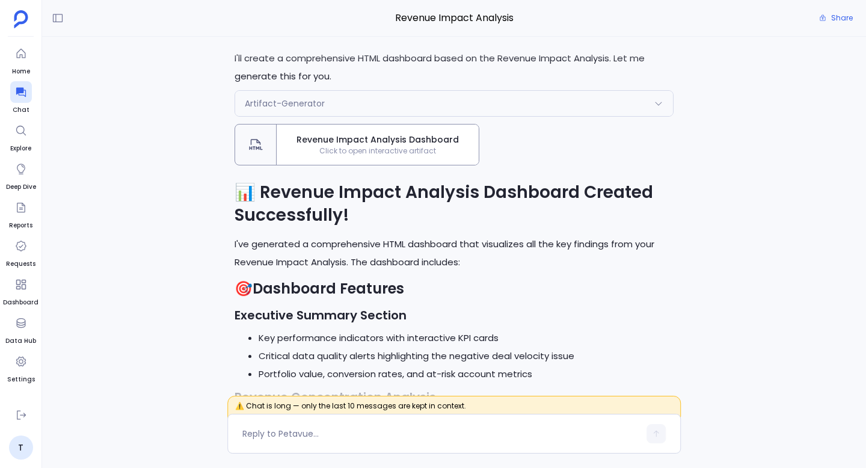
scroll to position [-1140, 0]
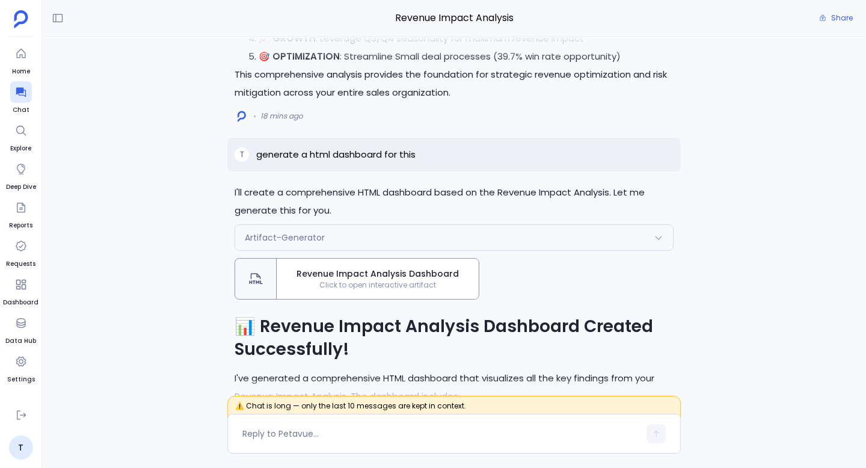
click at [396, 269] on span "Revenue Impact Analysis Dashboard" at bounding box center [377, 274] width 192 height 13
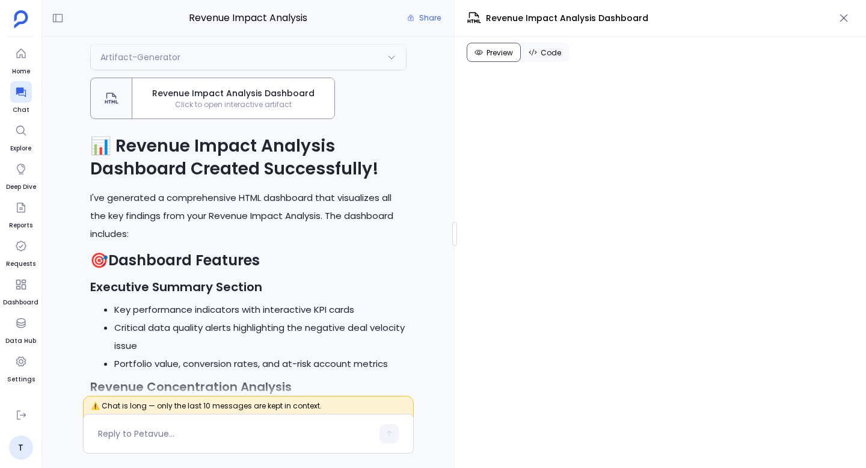
scroll to position [-1243, 0]
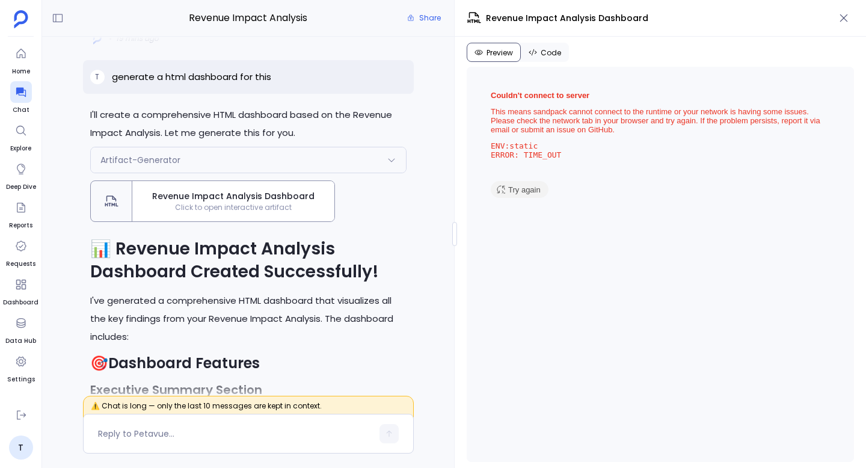
click at [527, 186] on span "Try again" at bounding box center [524, 189] width 32 height 9
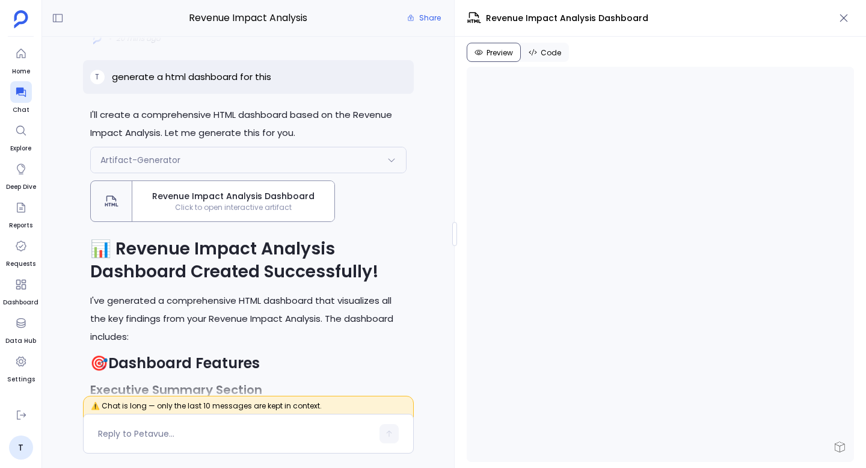
click at [544, 52] on span "Code" at bounding box center [551, 53] width 20 height 10
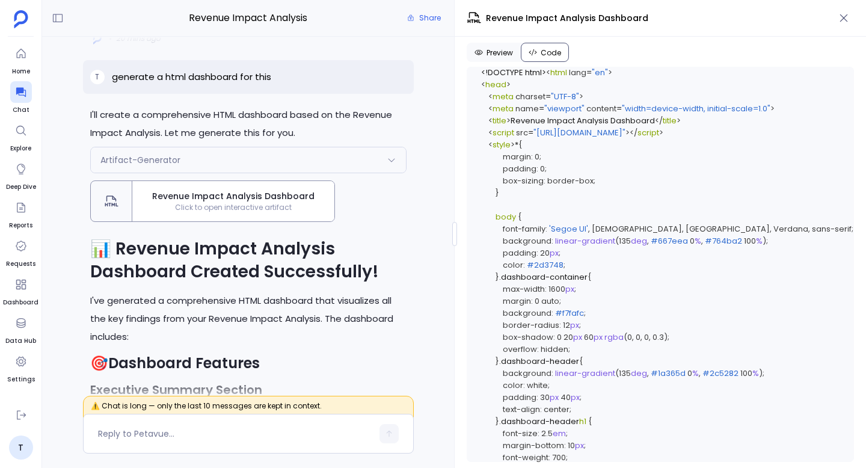
scroll to position [10996, 0]
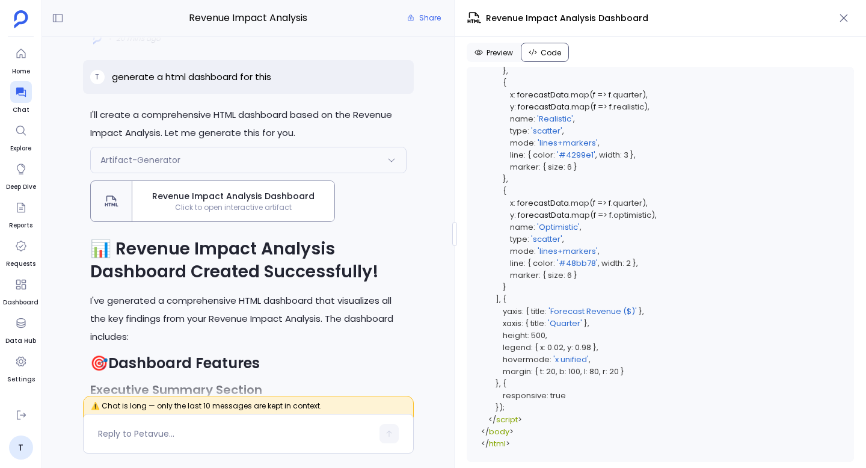
click at [492, 54] on span "Preview" at bounding box center [499, 53] width 26 height 10
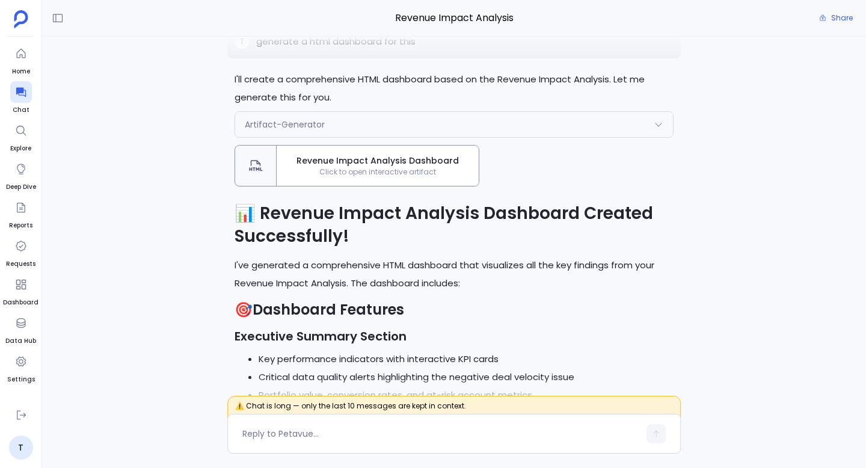
click at [368, 176] on span "Click to open interactive artifact" at bounding box center [378, 172] width 202 height 10
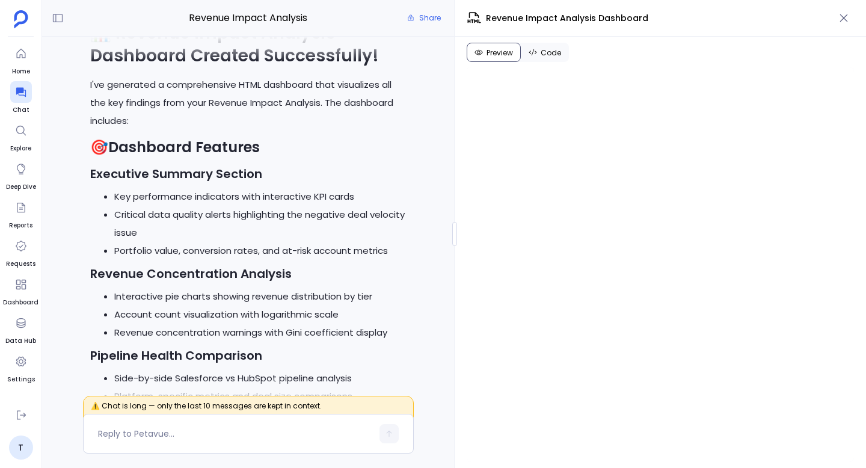
scroll to position [-1243, 0]
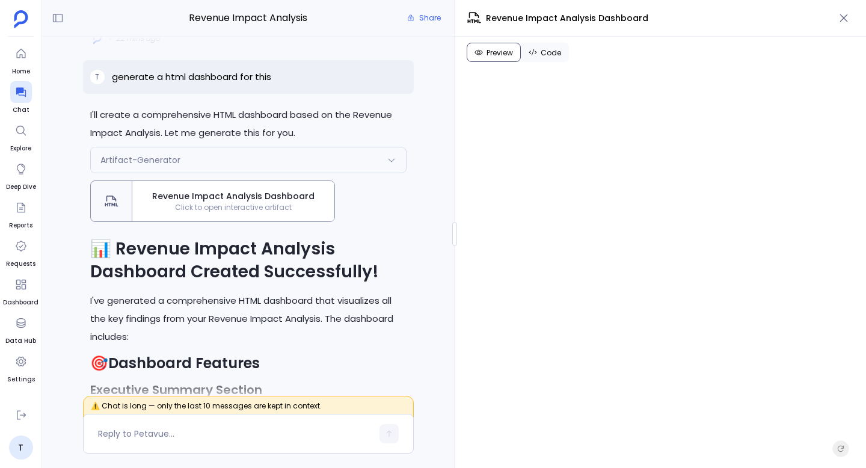
click at [541, 57] on span "Code" at bounding box center [551, 53] width 20 height 10
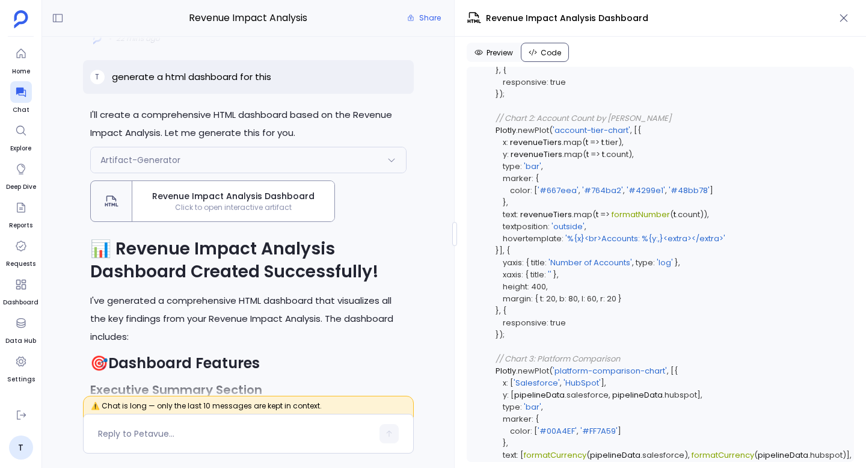
scroll to position [7824, 0]
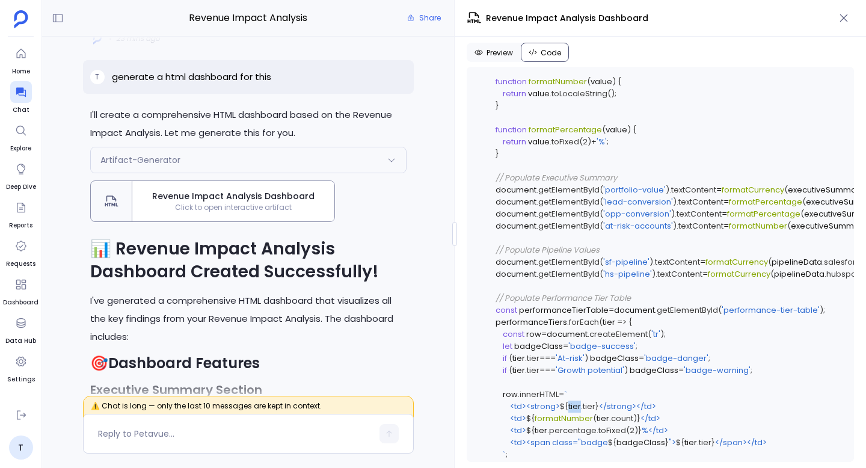
scroll to position [6748, 0]
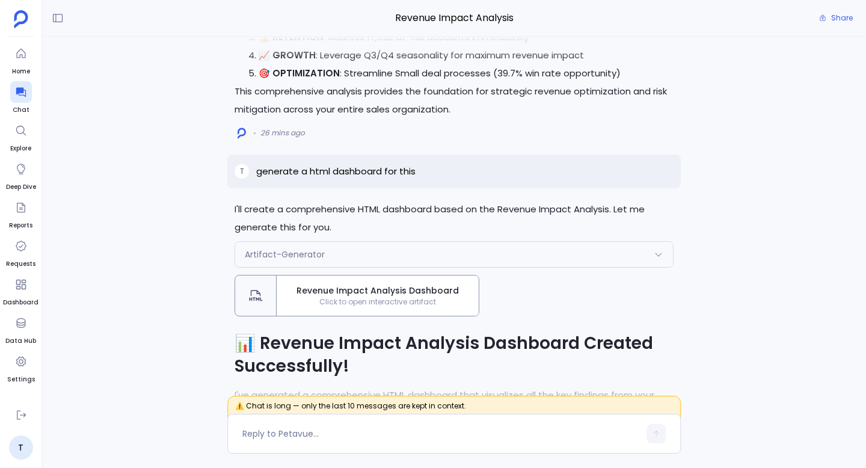
scroll to position [-1127, 0]
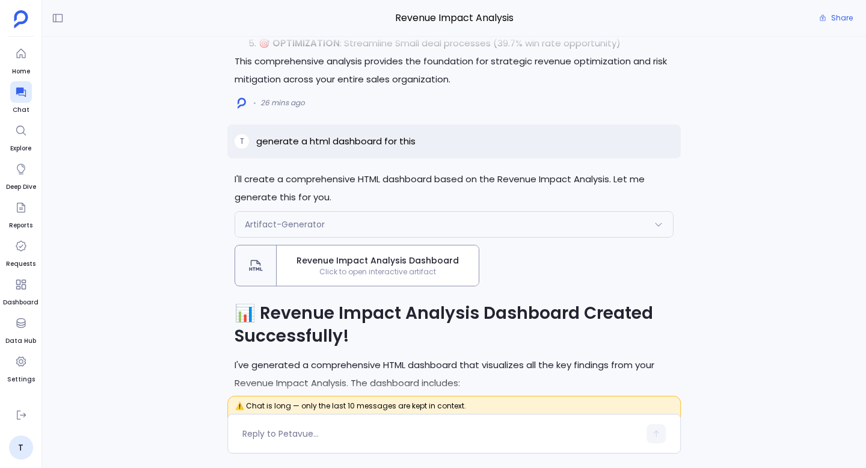
click at [366, 277] on div "Revenue Impact Analysis Dashboard Click to open interactive artifact" at bounding box center [378, 265] width 202 height 40
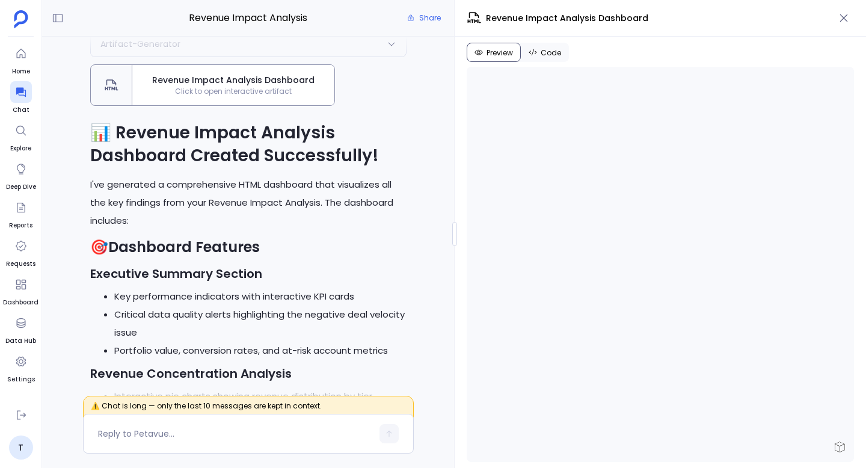
scroll to position [-1243, 0]
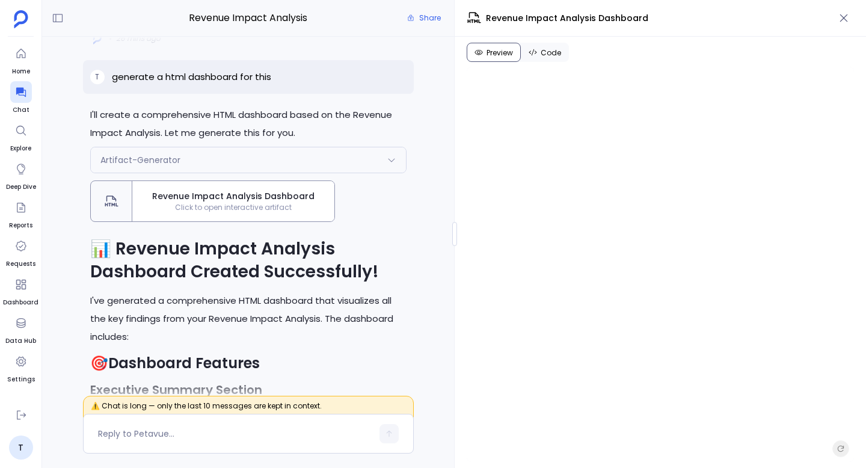
click at [546, 52] on span "Code" at bounding box center [551, 53] width 20 height 10
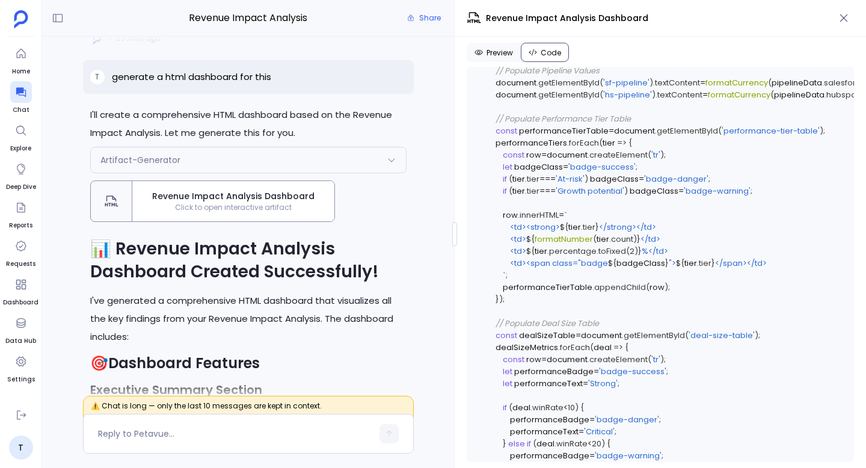
scroll to position [6930, 1]
copy span "Standard"
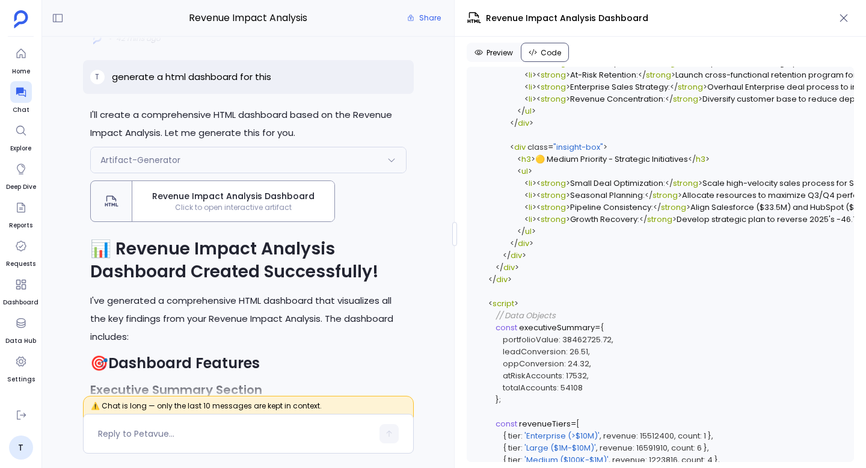
scroll to position [5571, 0]
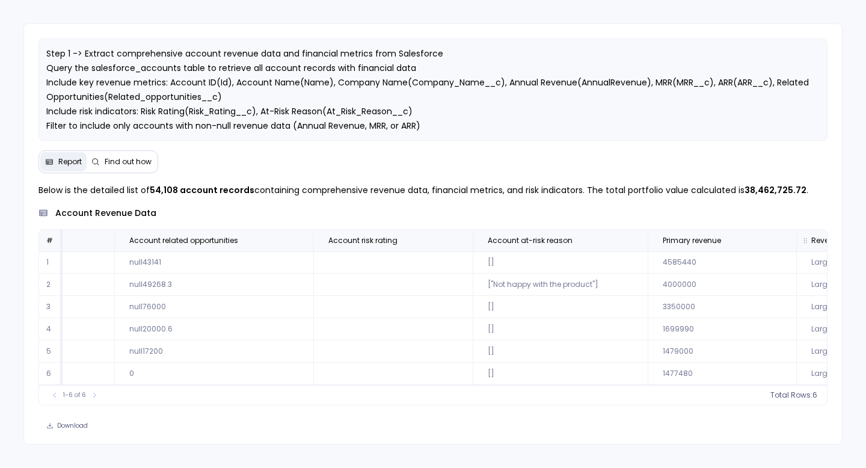
click at [801, 242] on span "Revenue tier" at bounding box center [861, 241] width 121 height 10
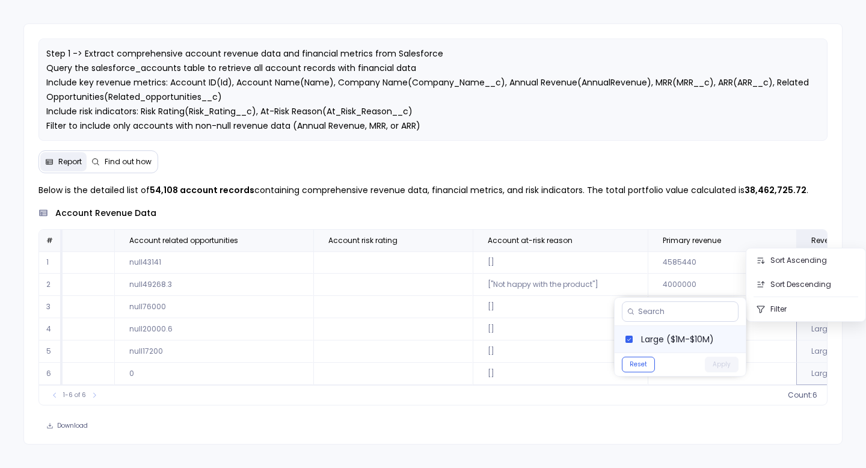
click at [669, 335] on span "Large ($1M-$10M)" at bounding box center [688, 339] width 95 height 12
click at [723, 364] on button "Apply" at bounding box center [722, 365] width 34 height 16
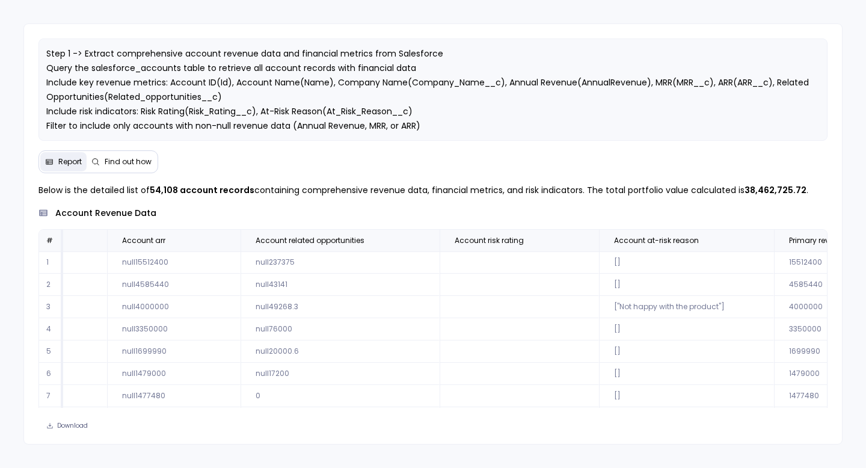
scroll to position [0, 1017]
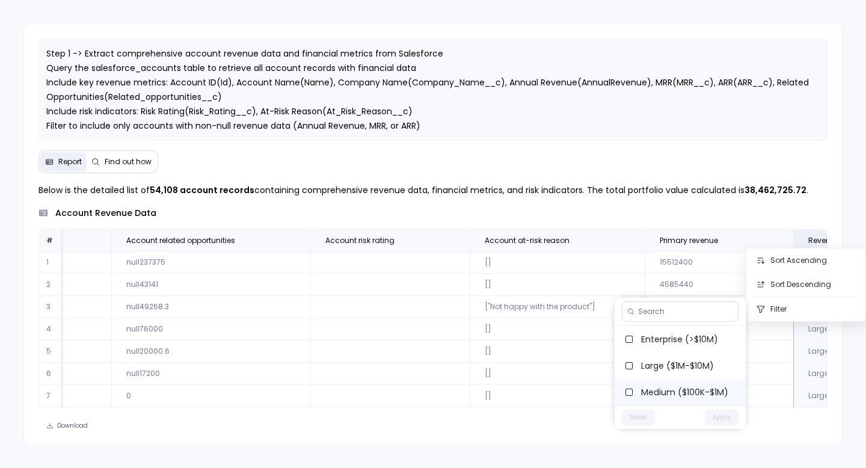
click at [688, 387] on span "Medium ($100K-$1M)" at bounding box center [688, 392] width 95 height 12
click at [722, 415] on button "Apply" at bounding box center [722, 417] width 34 height 16
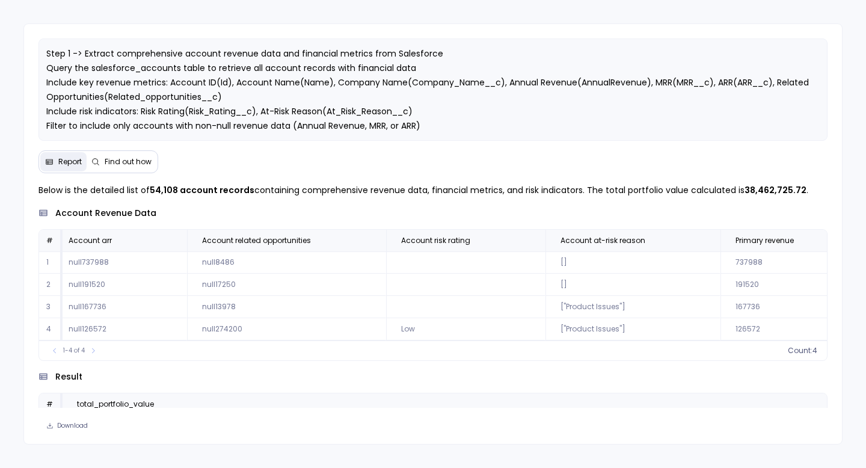
scroll to position [0, 1013]
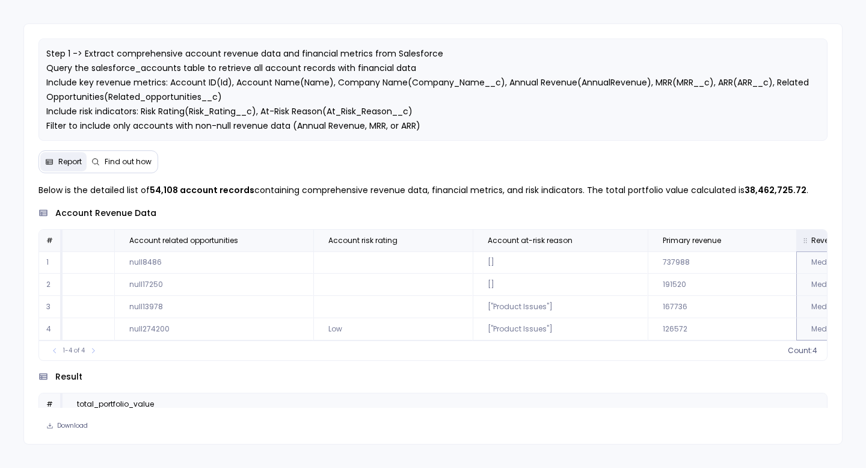
click at [865, 239] on icon at bounding box center [871, 240] width 7 height 7
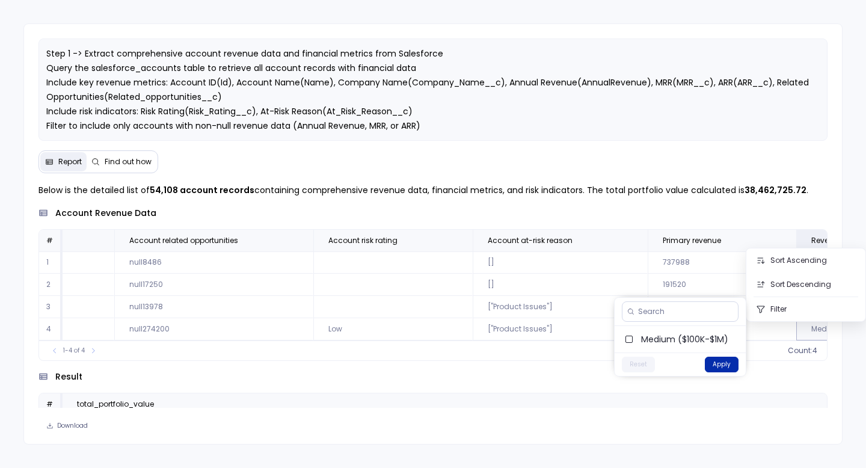
click at [718, 363] on button "Apply" at bounding box center [722, 365] width 34 height 16
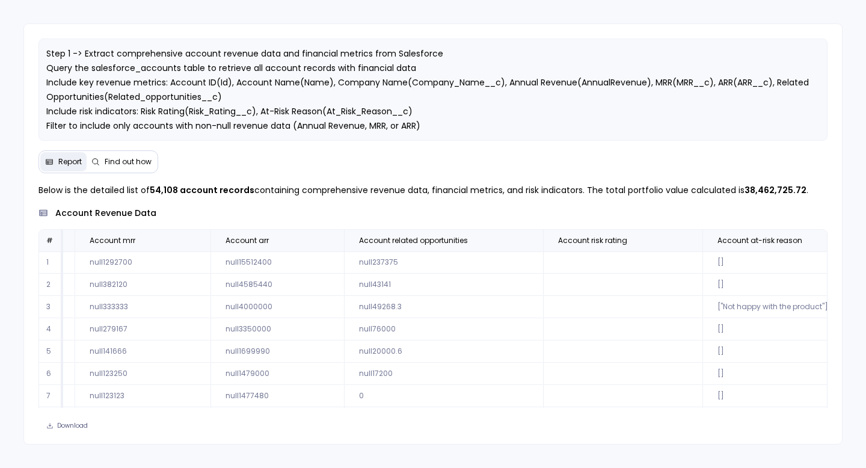
scroll to position [0, 1017]
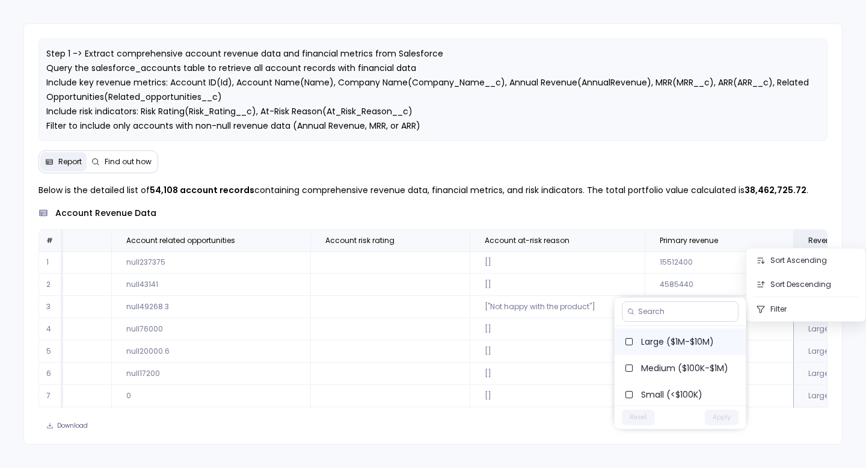
scroll to position [26, 0]
click at [671, 388] on span "Small (<$100K)" at bounding box center [688, 392] width 95 height 12
click at [720, 415] on button "Apply" at bounding box center [722, 417] width 34 height 16
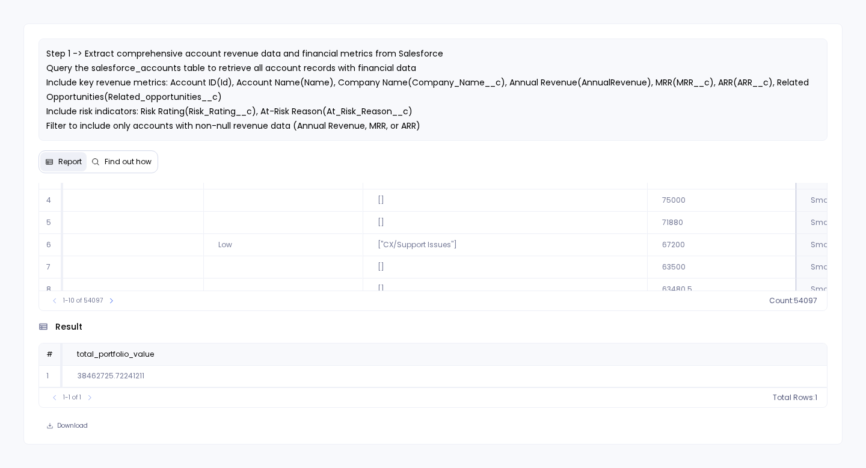
scroll to position [0, 0]
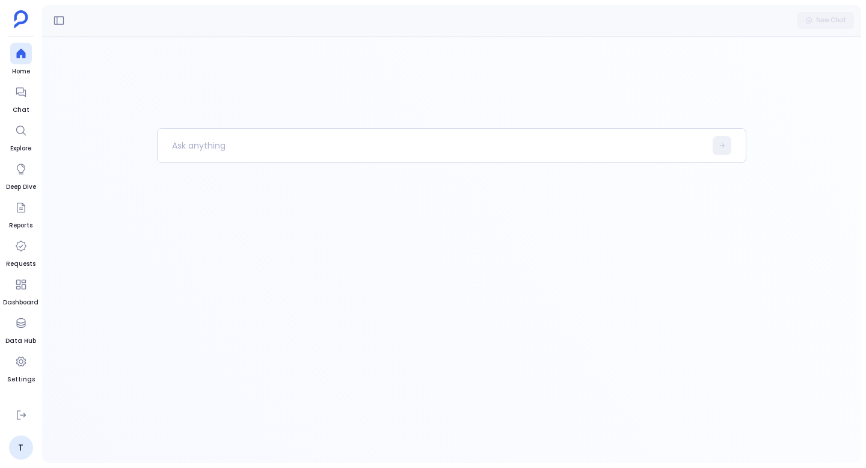
click at [415, 268] on div at bounding box center [452, 295] width 590 height 335
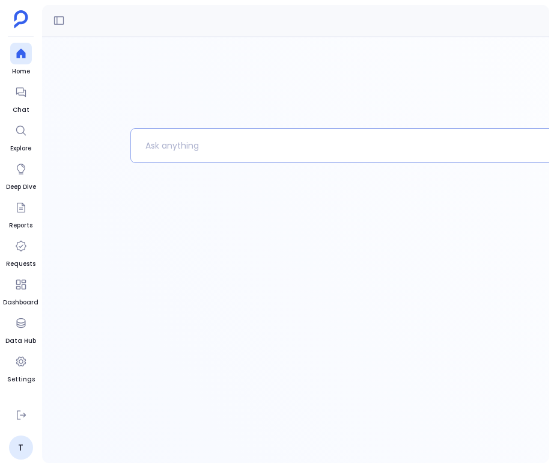
click at [226, 143] on p at bounding box center [337, 145] width 413 height 31
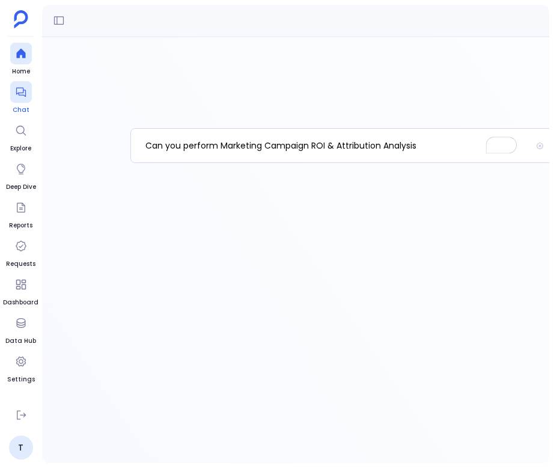
click at [23, 91] on icon at bounding box center [21, 92] width 12 height 12
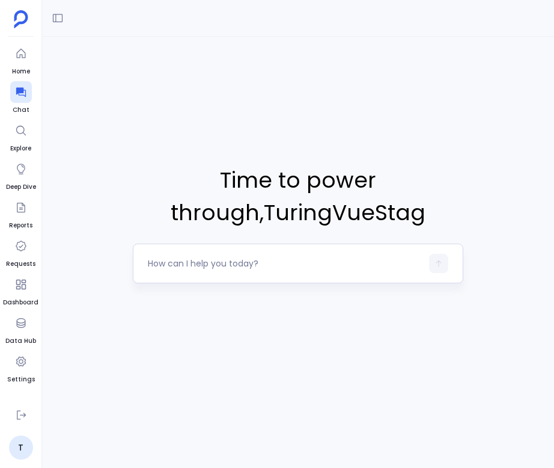
click at [209, 264] on textarea at bounding box center [285, 263] width 274 height 12
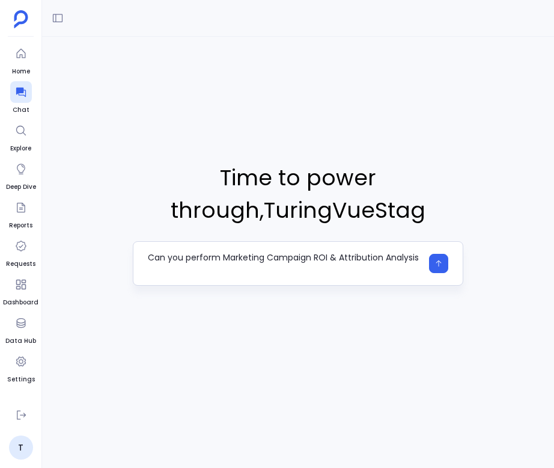
type textarea "Can you perform Marketing Campaign ROI & Attribution Analysis"
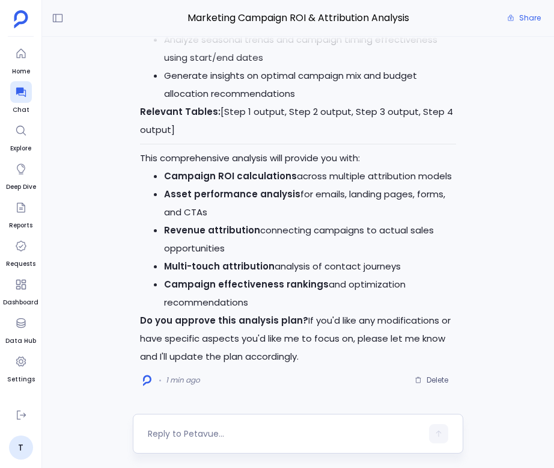
click at [295, 434] on textarea at bounding box center [285, 433] width 274 height 12
type textarea "proceed"
